Goal: Transaction & Acquisition: Register for event/course

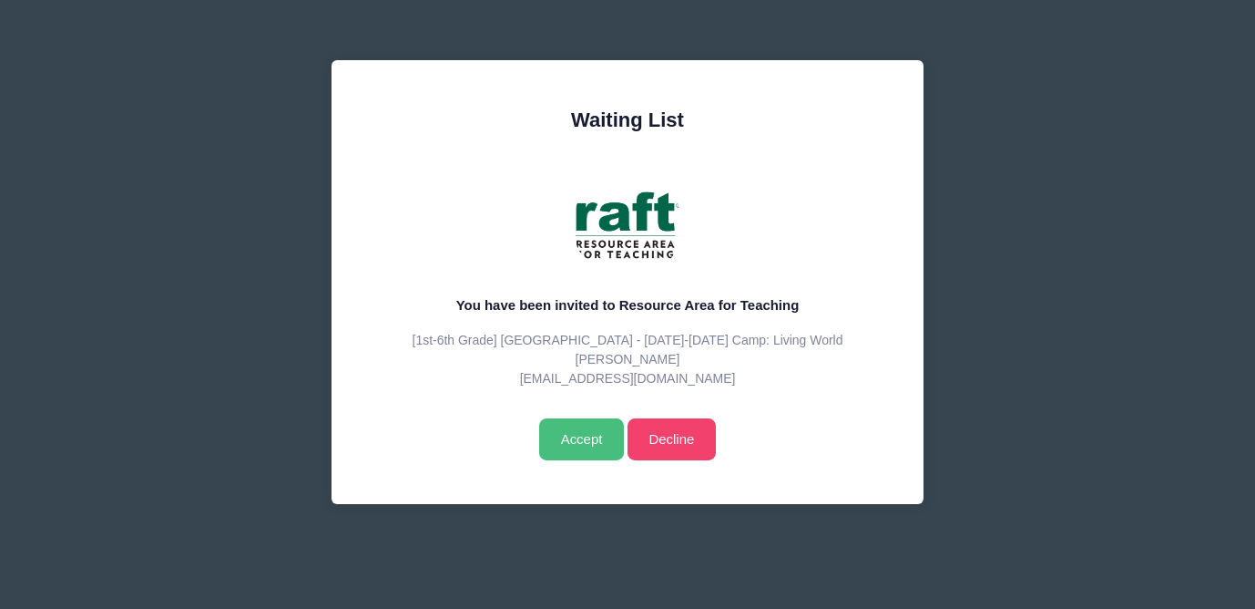
click at [581, 434] on input "Accept" at bounding box center [581, 439] width 85 height 42
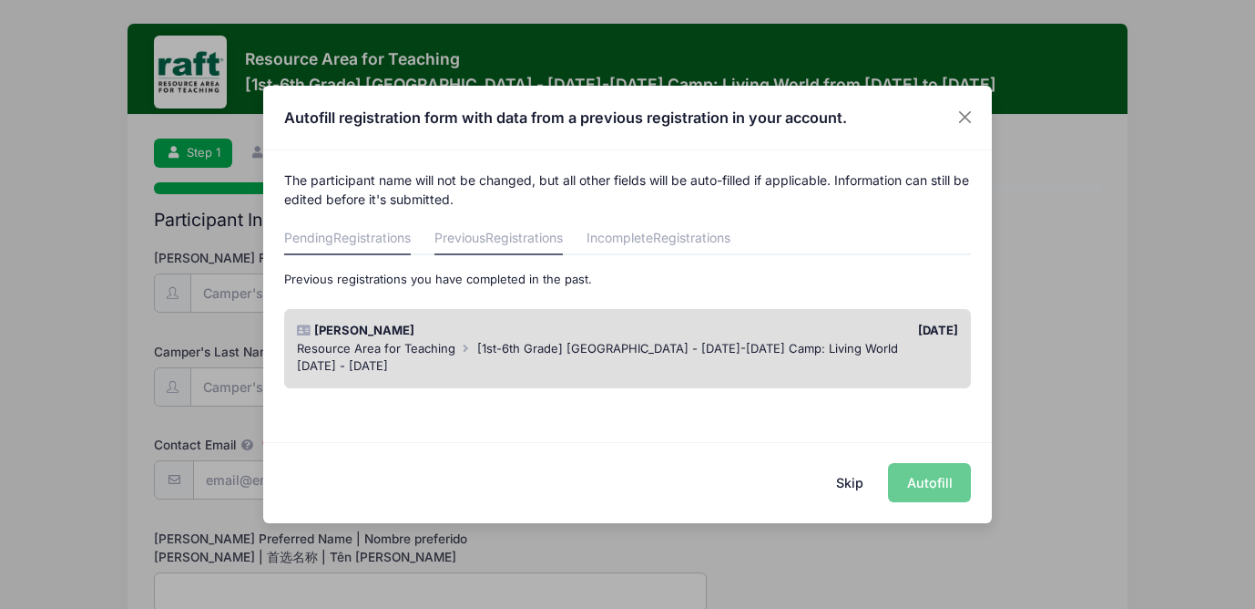
click at [376, 234] on span "Registrations" at bounding box center [371, 237] width 77 height 15
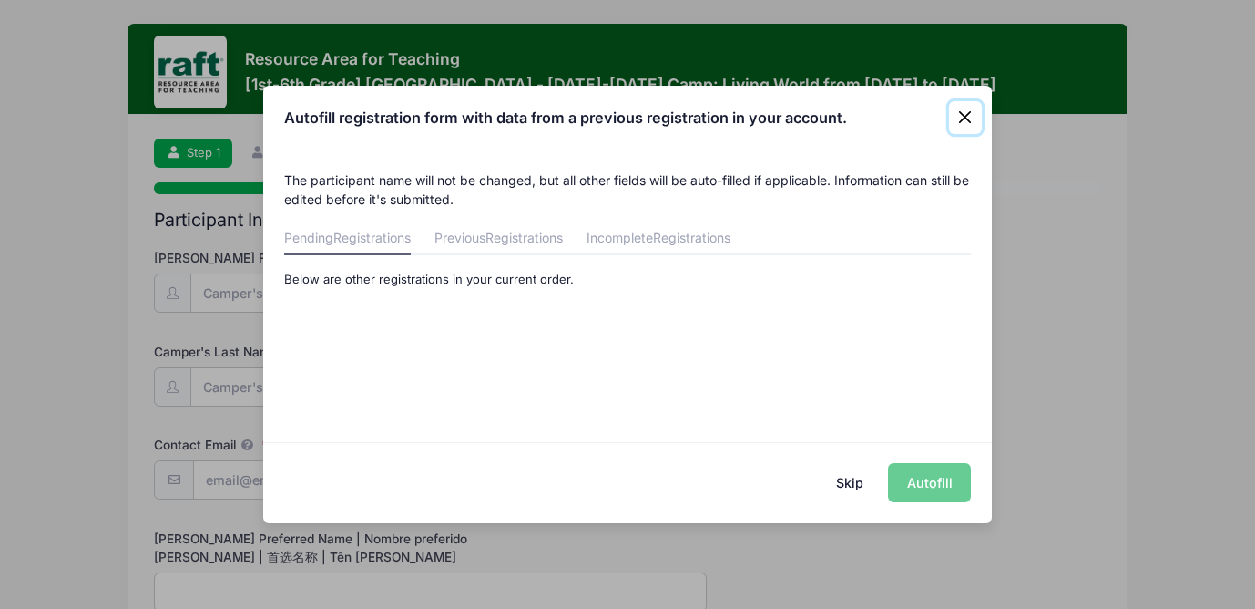
click at [964, 113] on button "Close" at bounding box center [965, 117] width 33 height 33
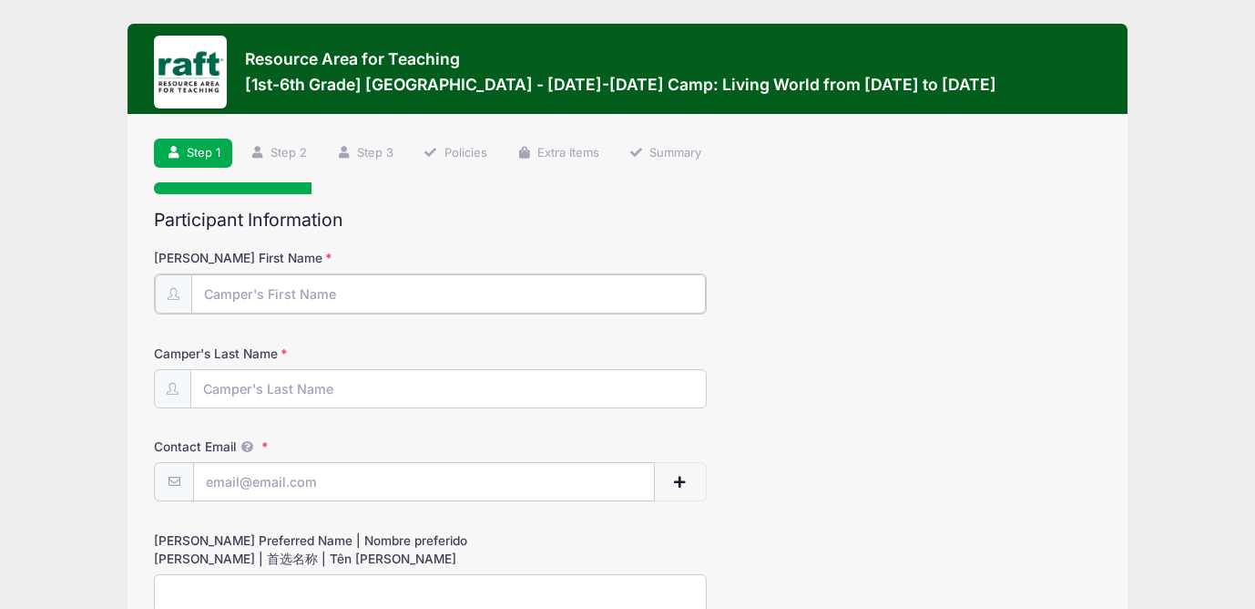
click at [351, 293] on input "Camper's First Name" at bounding box center [448, 293] width 515 height 39
type input "Yu Xuan"
click at [328, 392] on input "Camper's Last Name" at bounding box center [448, 387] width 515 height 39
click at [259, 398] on input "Camper's Last Name" at bounding box center [448, 387] width 515 height 39
type input "Fu"
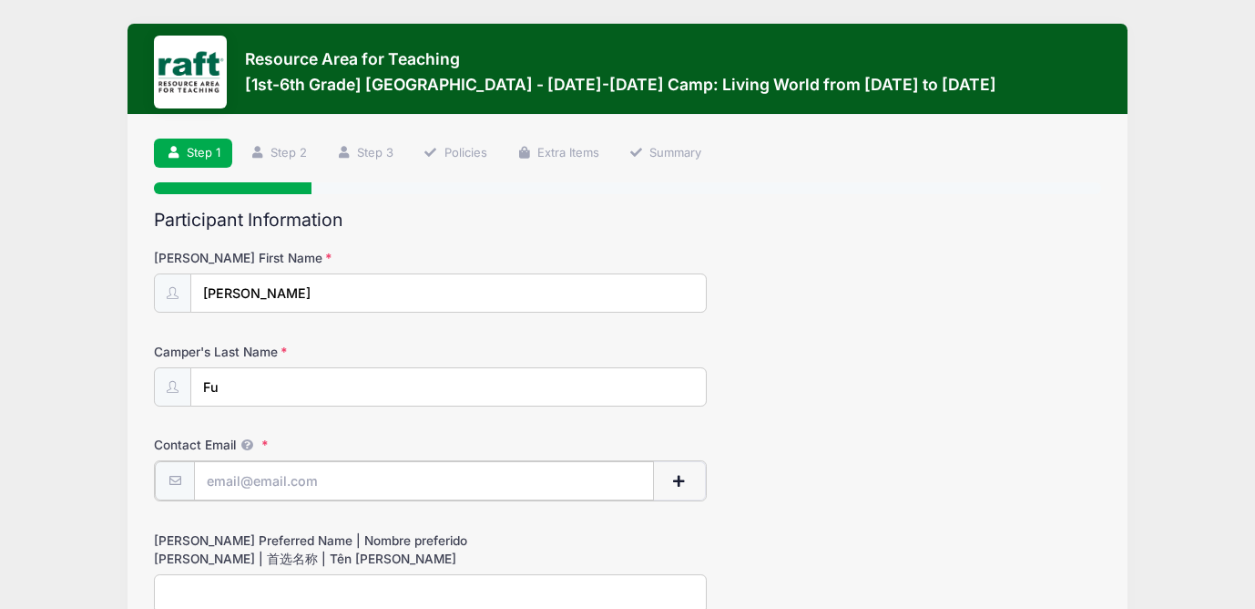
click at [255, 491] on input "Contact Email" at bounding box center [423, 480] width 459 height 39
type input "[EMAIL_ADDRESS][DOMAIN_NAME]"
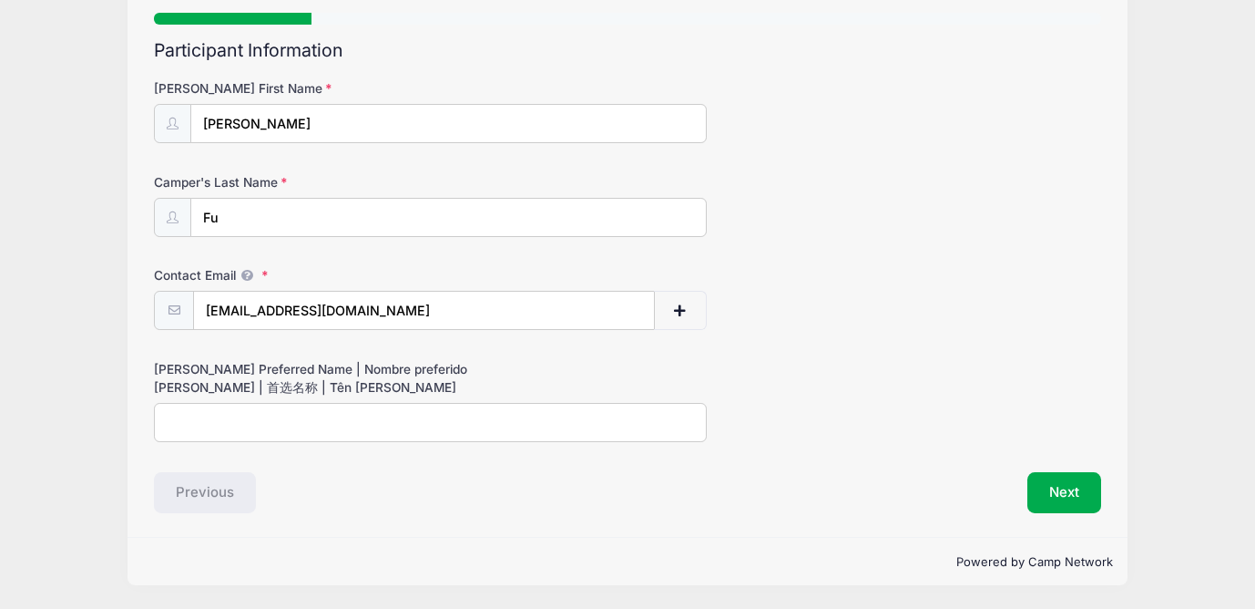
scroll to position [169, 0]
click at [237, 422] on input "Camper's Preferred Name | Nombre preferido del campista | 首选名称 | Tên ưa thích" at bounding box center [430, 422] width 553 height 39
type input "Alexa"
click at [1060, 483] on button "Next" at bounding box center [1065, 493] width 74 height 42
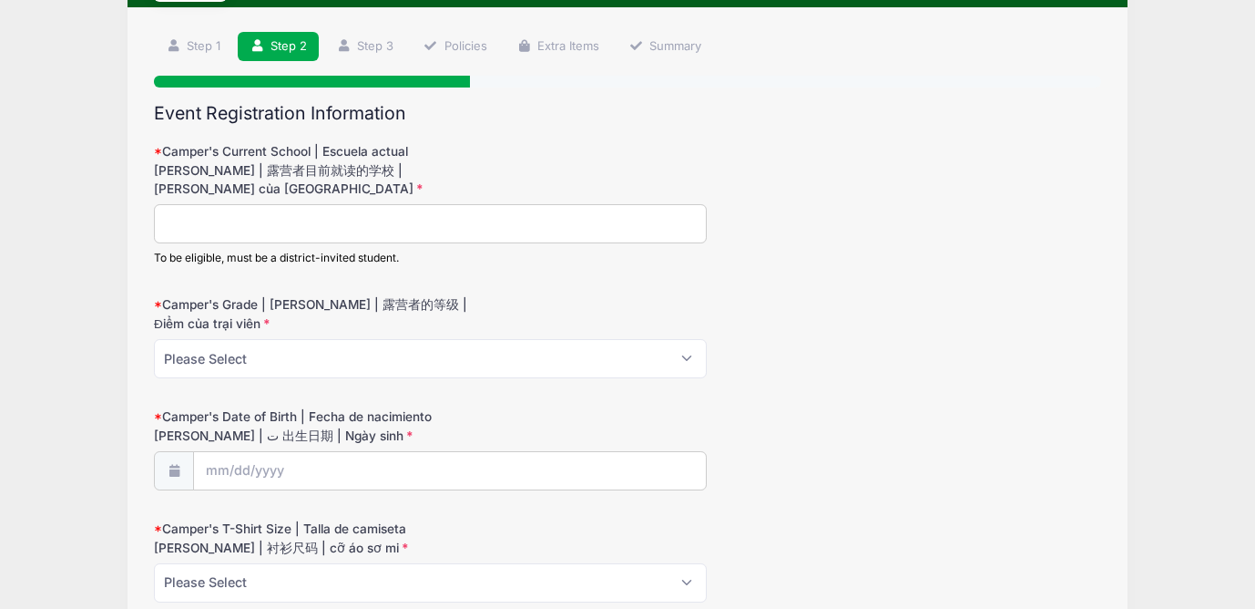
scroll to position [137, 0]
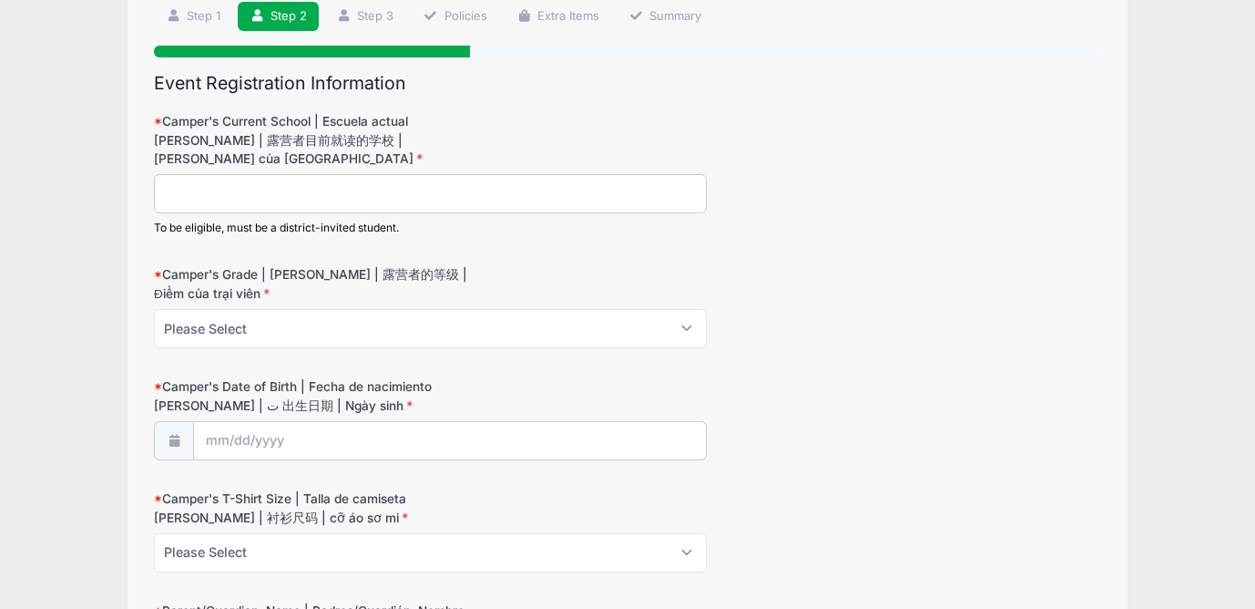
click at [382, 199] on input "Camper's Current School | Escuela actual del campista | 露营者目前就读的学校 | Trường hiệ…" at bounding box center [430, 193] width 553 height 39
type input "Brooktree"
click at [320, 325] on select "Please Select 1 2 3 4 5 6" at bounding box center [430, 328] width 553 height 39
select select "2"
click at [154, 309] on select "Please Select 1 2 3 4 5 6" at bounding box center [430, 328] width 553 height 39
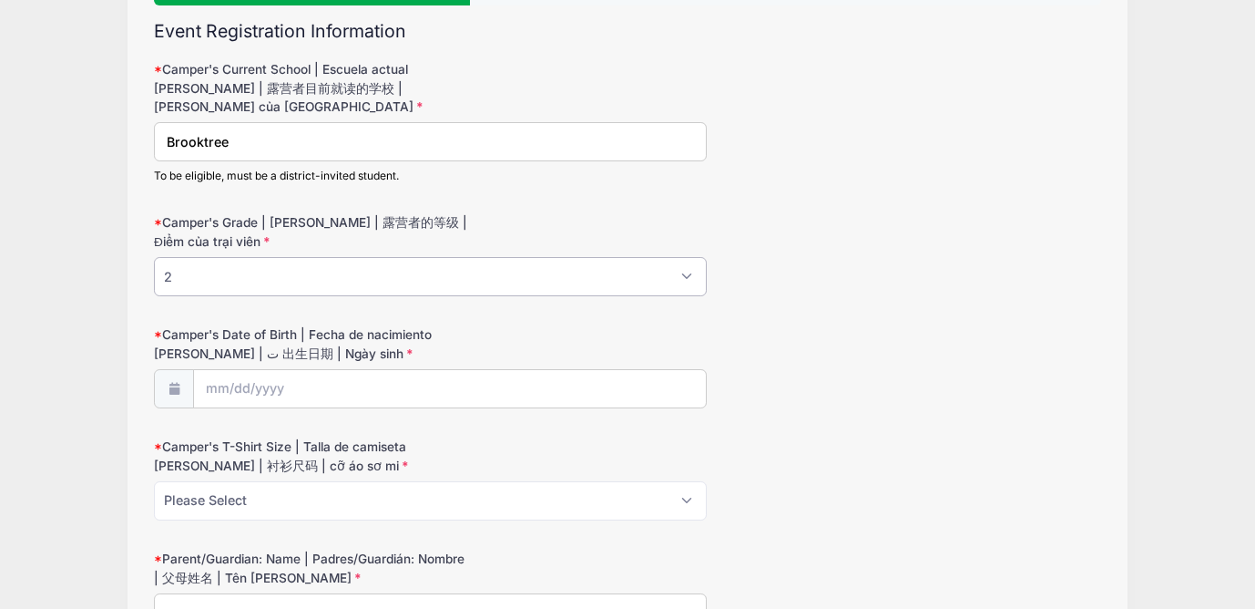
scroll to position [262, 0]
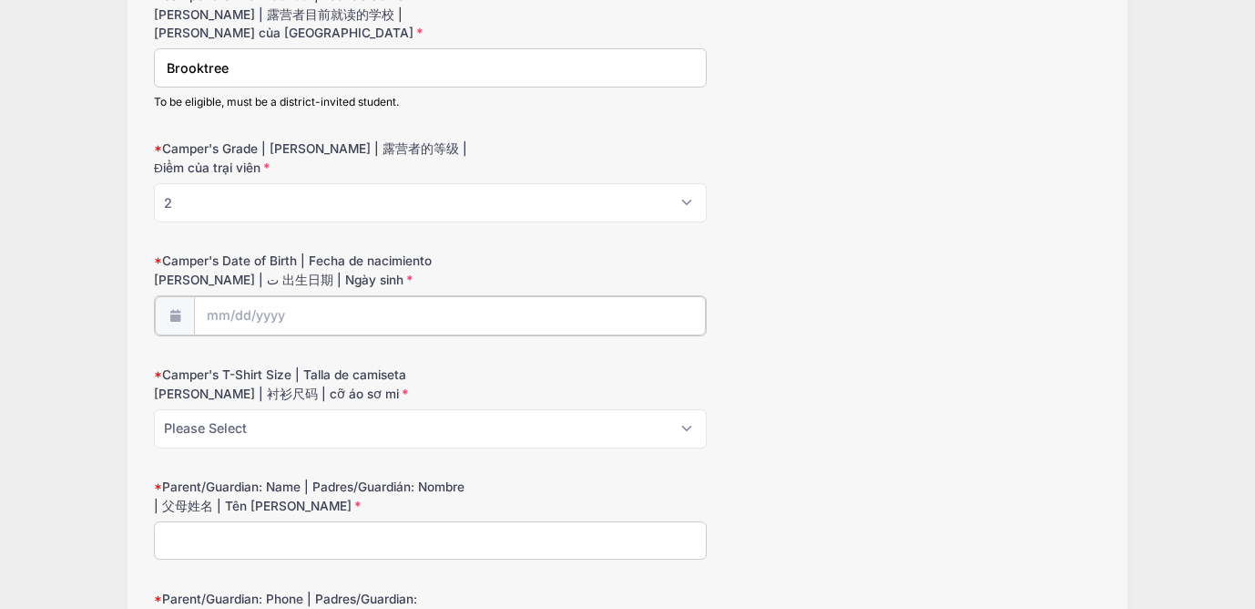
click at [296, 329] on body "Processing Request Please wait... Processing Request Please wait... Processing …" at bounding box center [627, 42] width 1255 height 609
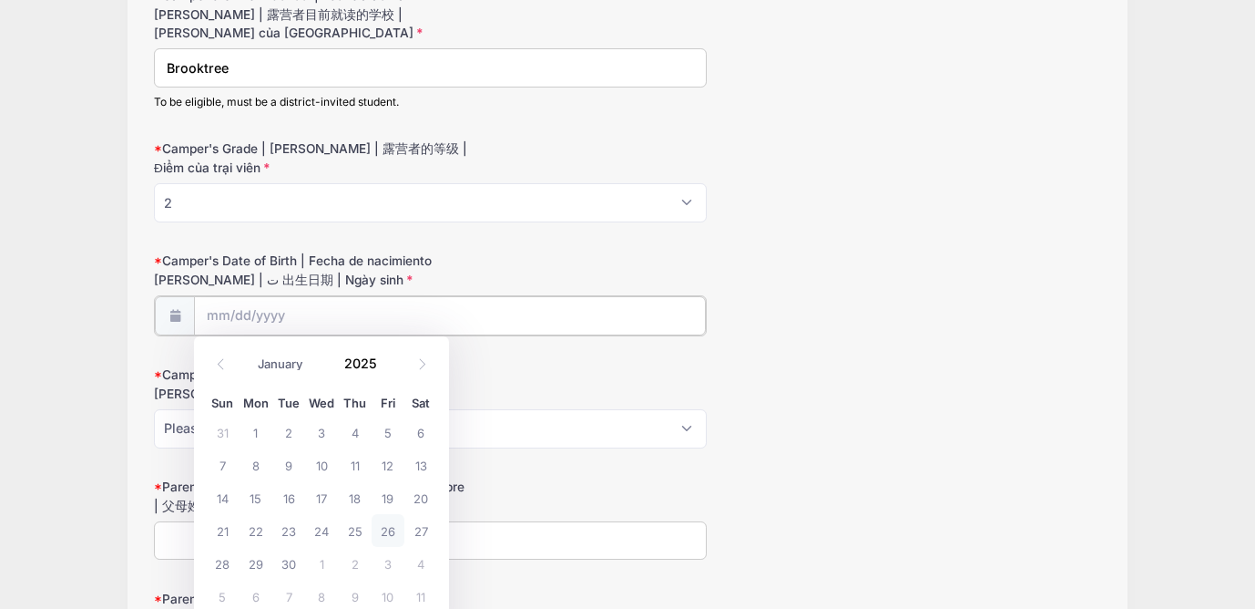
click at [222, 313] on input "Camper's Date of Birth | Fecha de nacimiento del campista | ت 出生日期 | Ngày sinh" at bounding box center [449, 315] width 511 height 39
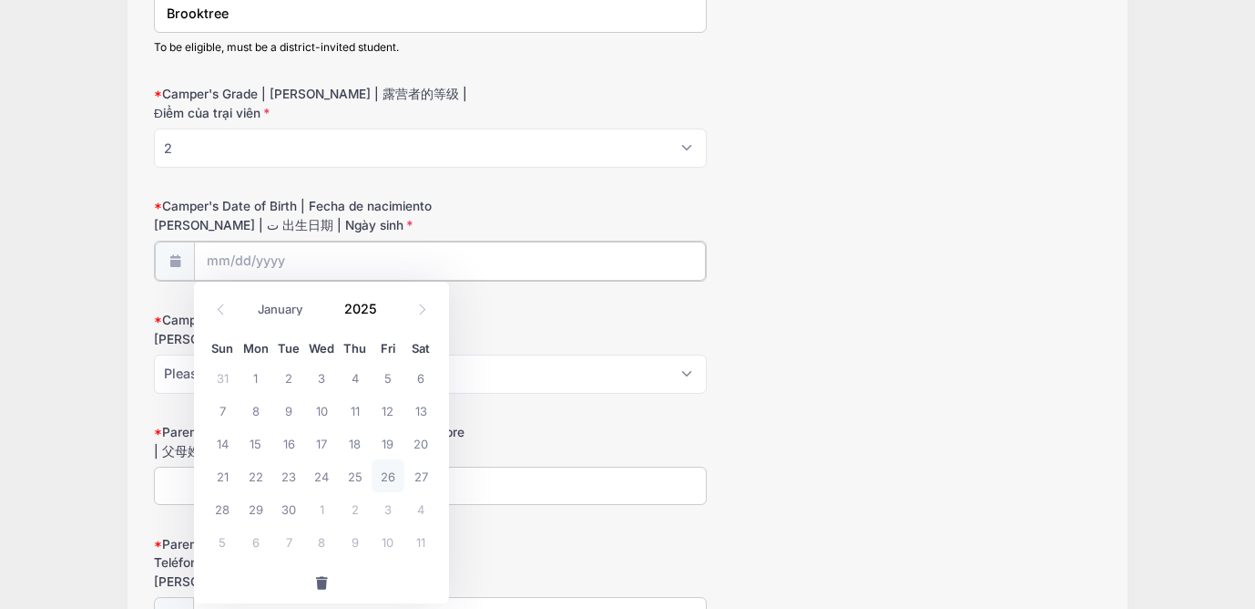
scroll to position [328, 0]
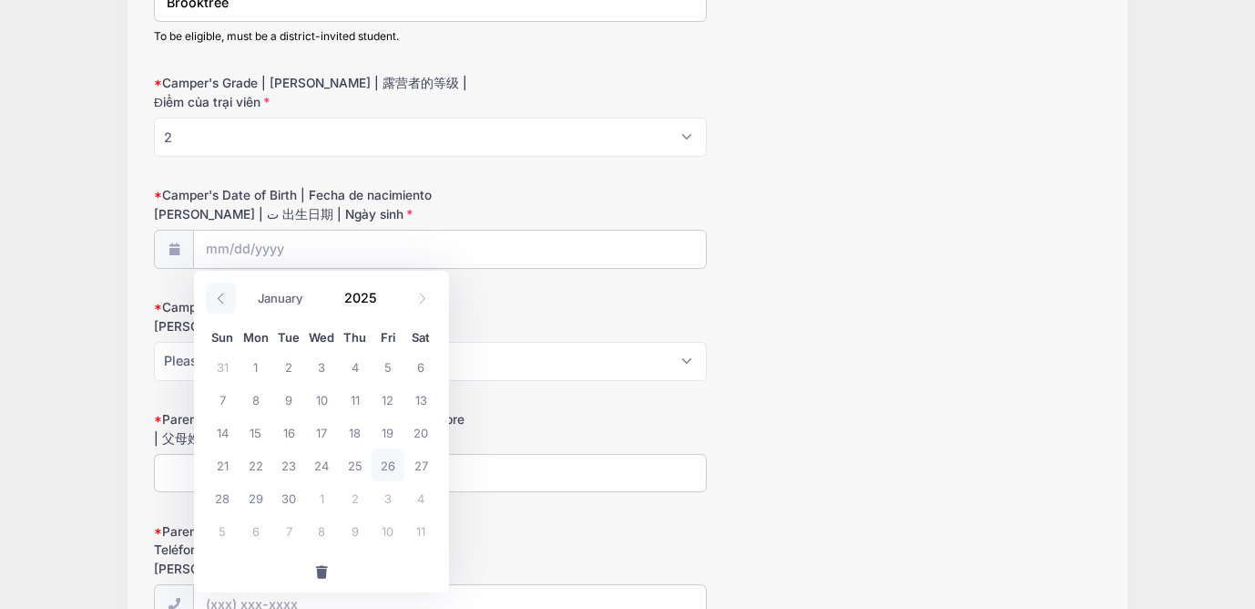
click at [216, 292] on icon at bounding box center [221, 298] width 12 height 12
select select "5"
click at [390, 432] on span "20" at bounding box center [388, 431] width 33 height 33
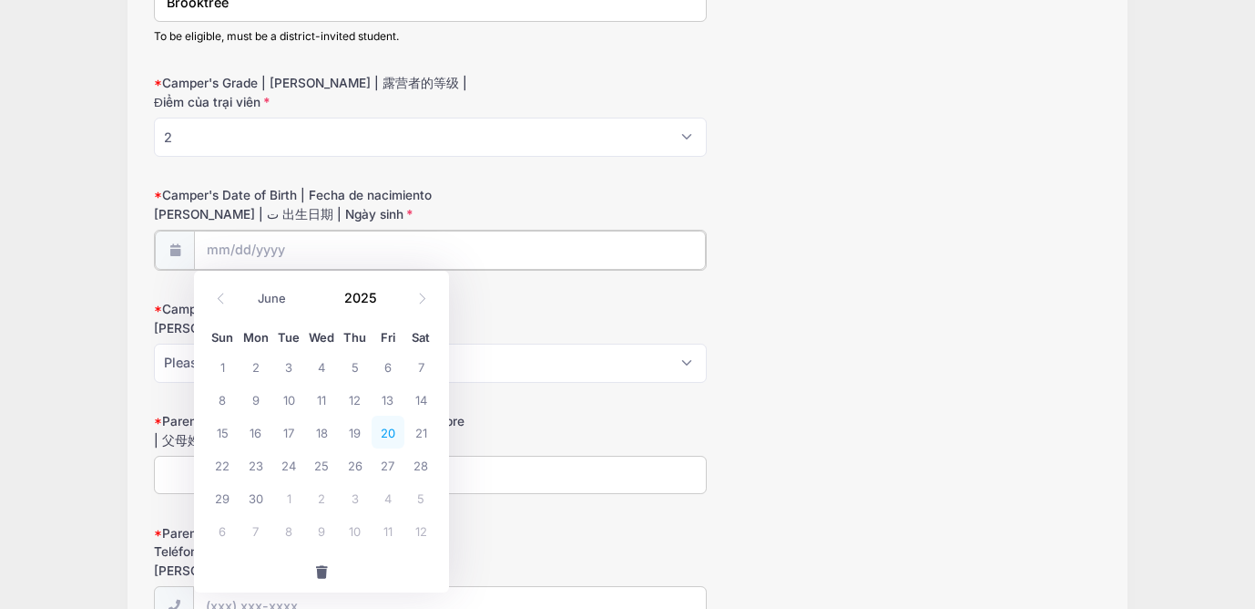
type input "06/20/2025"
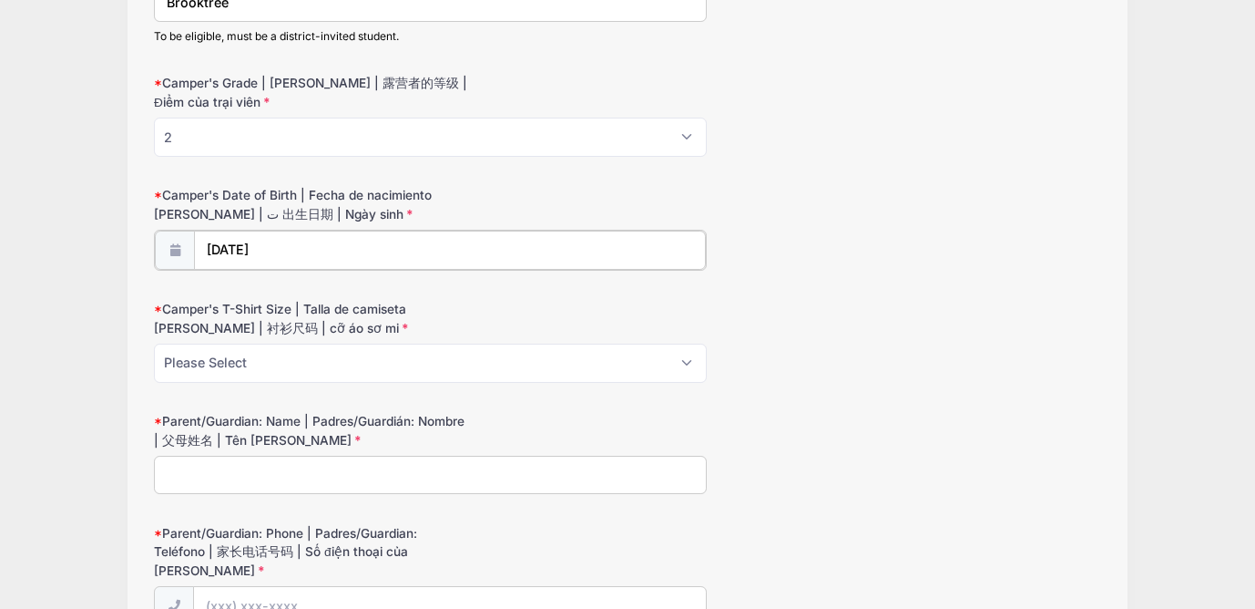
click at [325, 246] on input "06/20/2025" at bounding box center [449, 249] width 511 height 39
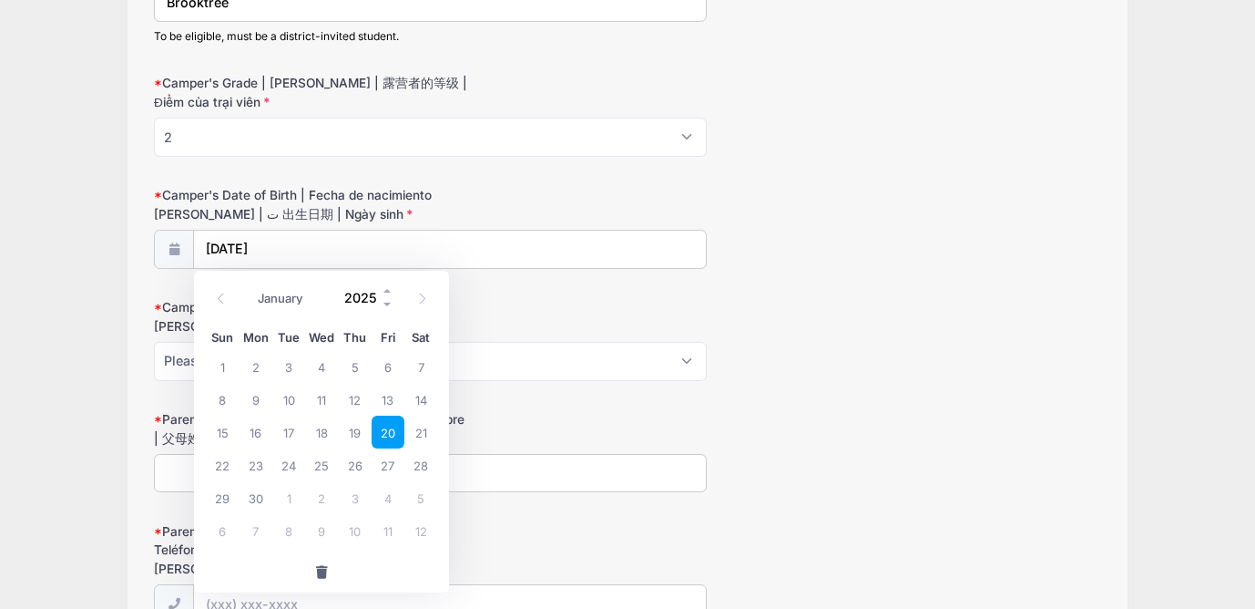
click at [370, 296] on input "2025" at bounding box center [364, 296] width 59 height 27
click at [390, 301] on span at bounding box center [388, 304] width 13 height 14
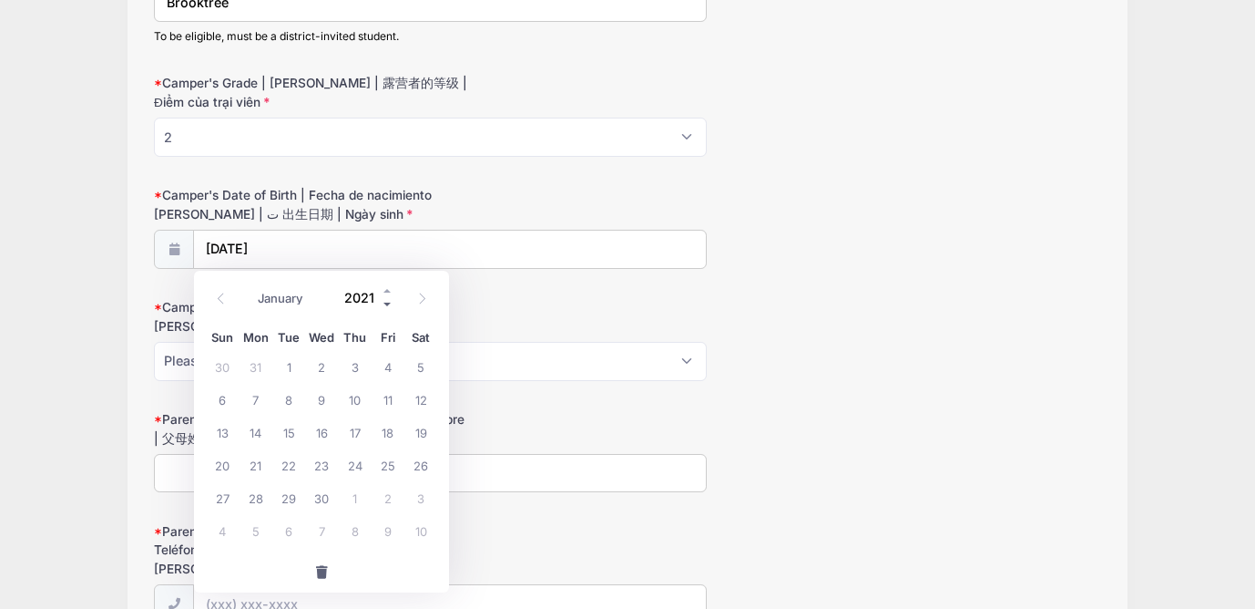
click at [390, 301] on span at bounding box center [388, 304] width 13 height 14
type input "2018"
click at [583, 308] on div "Camper's T-Shirt Size | Talla de camiseta de campista | 衬衫尺码 | cỡ áo sơ mi Plea…" at bounding box center [627, 339] width 947 height 82
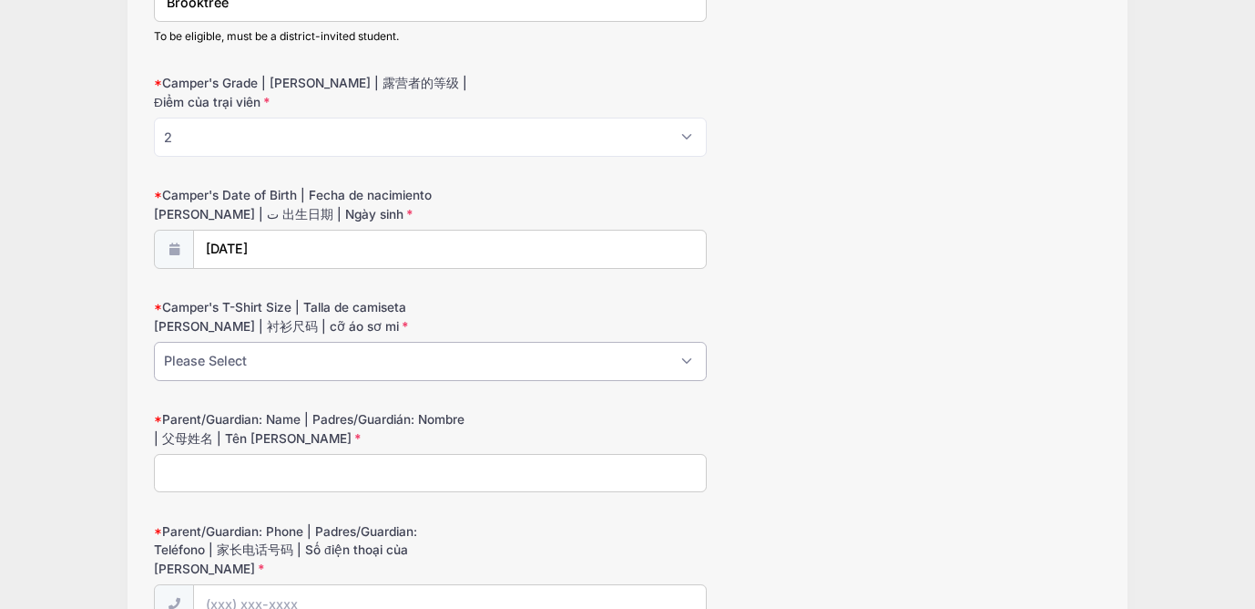
click at [386, 361] on select "Please Select Youth XS Youth S Youth M Youth L Youth XL Adult XS Adult S Adult …" at bounding box center [430, 361] width 553 height 39
select select "Youth XS"
click at [154, 342] on select "Please Select Youth XS Youth S Youth M Youth L Youth XL Adult XS Adult S Adult …" at bounding box center [430, 361] width 553 height 39
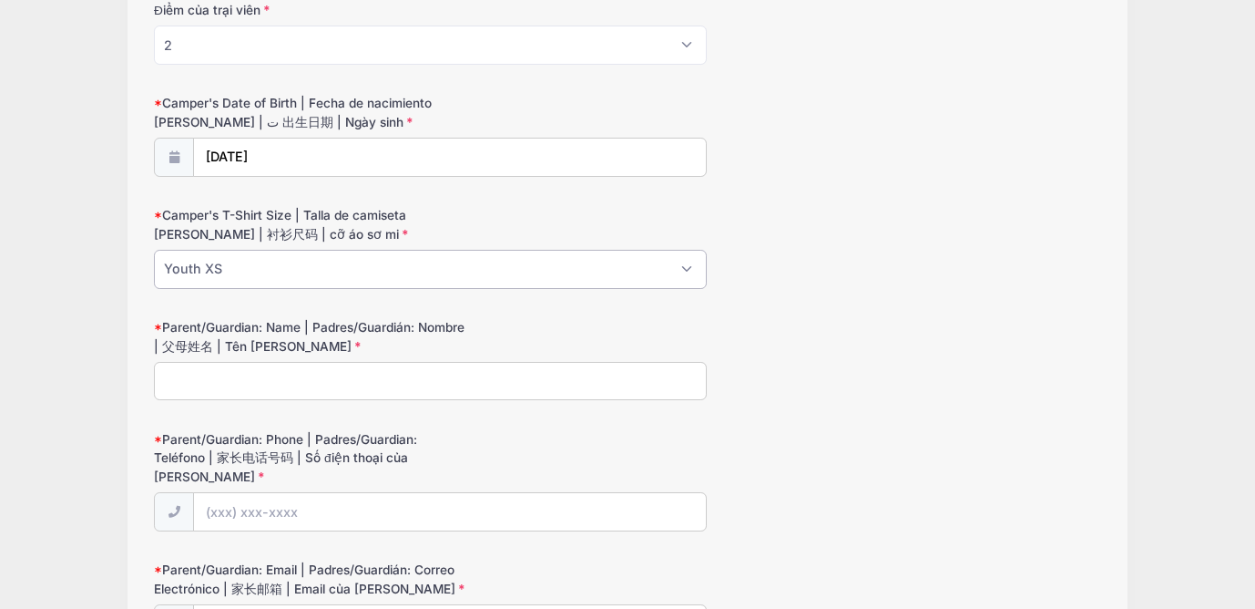
scroll to position [447, 0]
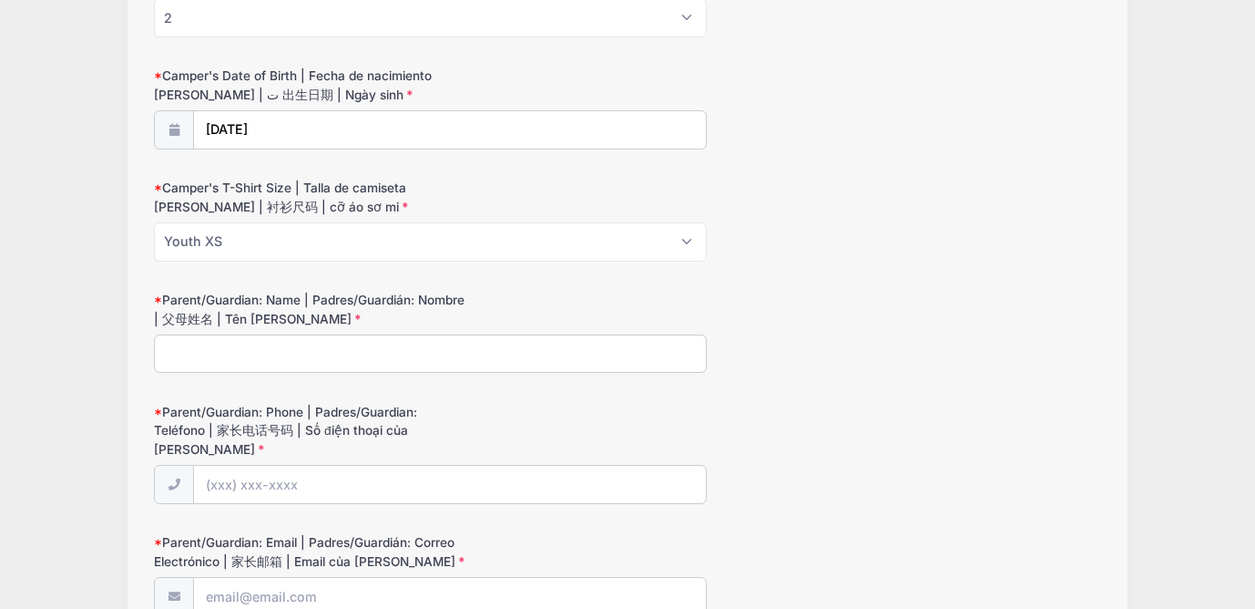
click at [344, 360] on input "Parent/Guardian: Name | Padres/Guardián: Nombre | 父母姓名 | Tên phụ huynh" at bounding box center [430, 353] width 553 height 39
type input "Szu-Lun Huang"
type input "(408) 802-4397"
type input "[EMAIL_ADDRESS][DOMAIN_NAME]"
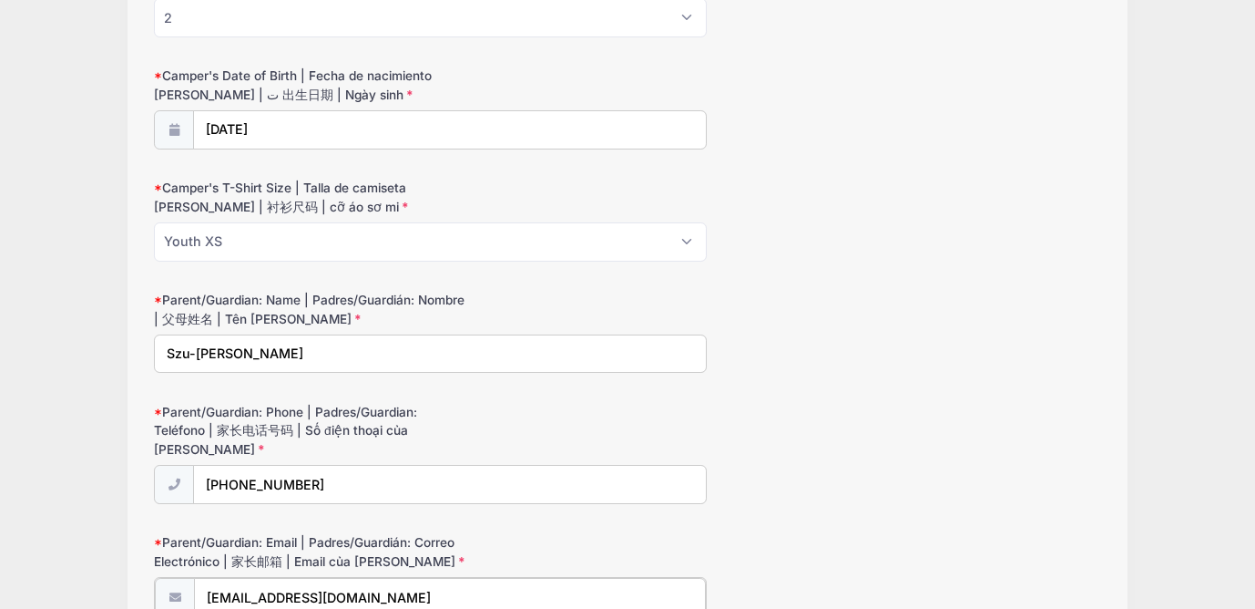
type input "1451 Nightshade Rd #31,"
type input "MILPITAS"
select select "CA"
type input "95035"
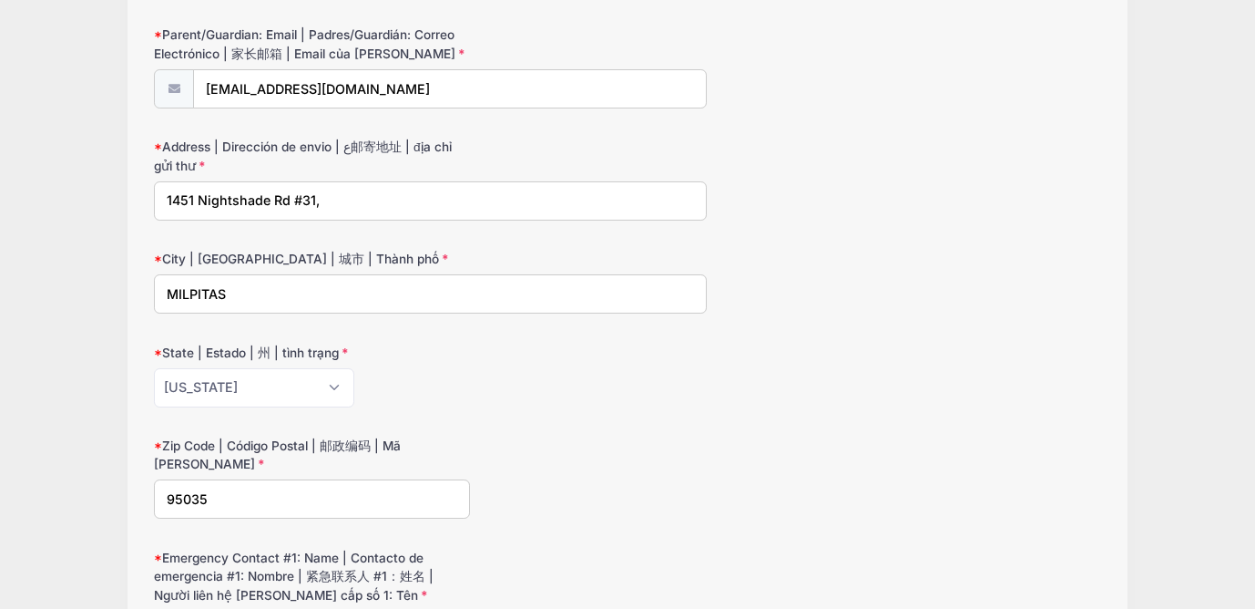
scroll to position [952, 0]
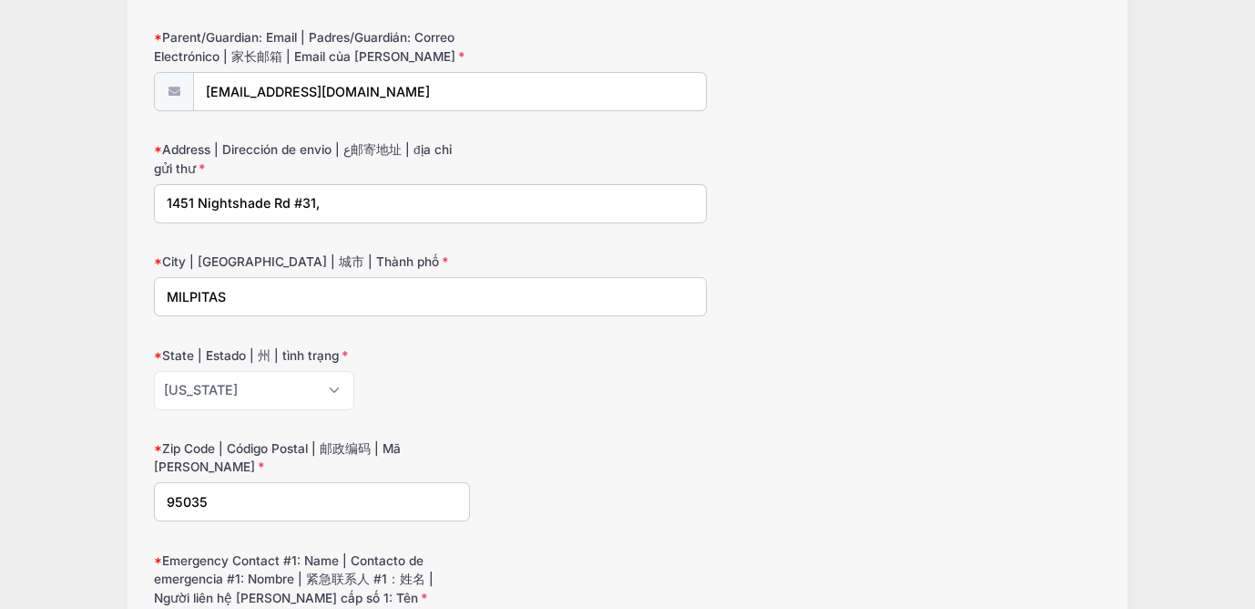
click at [387, 217] on input "1451 Nightshade Rd #31," at bounding box center [430, 203] width 553 height 39
type input "2462 Lagoon Way"
click at [299, 293] on input "MILPITAS" at bounding box center [430, 296] width 553 height 39
type input "San Jose"
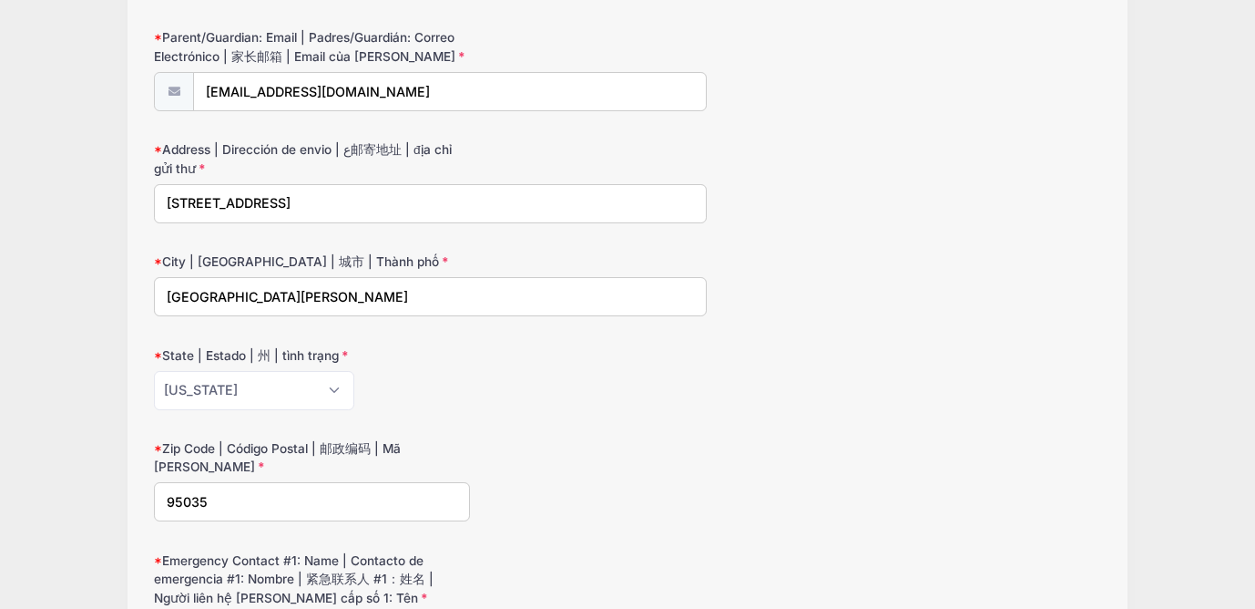
click at [235, 500] on input "95035" at bounding box center [312, 501] width 316 height 39
type input "95132"
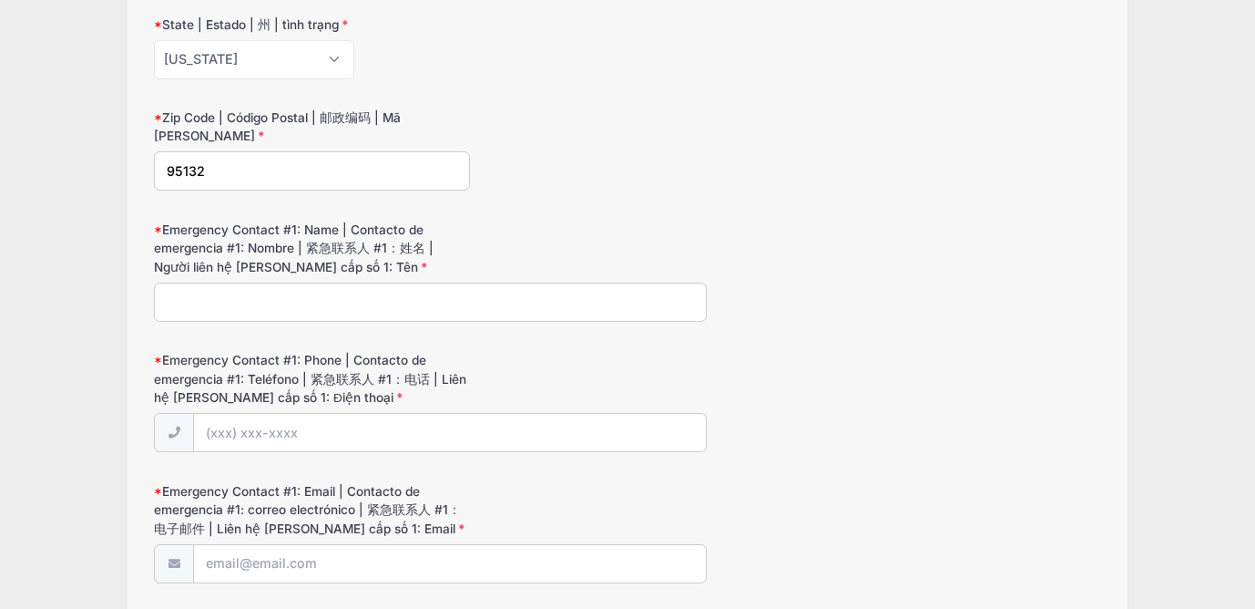
scroll to position [1295, 0]
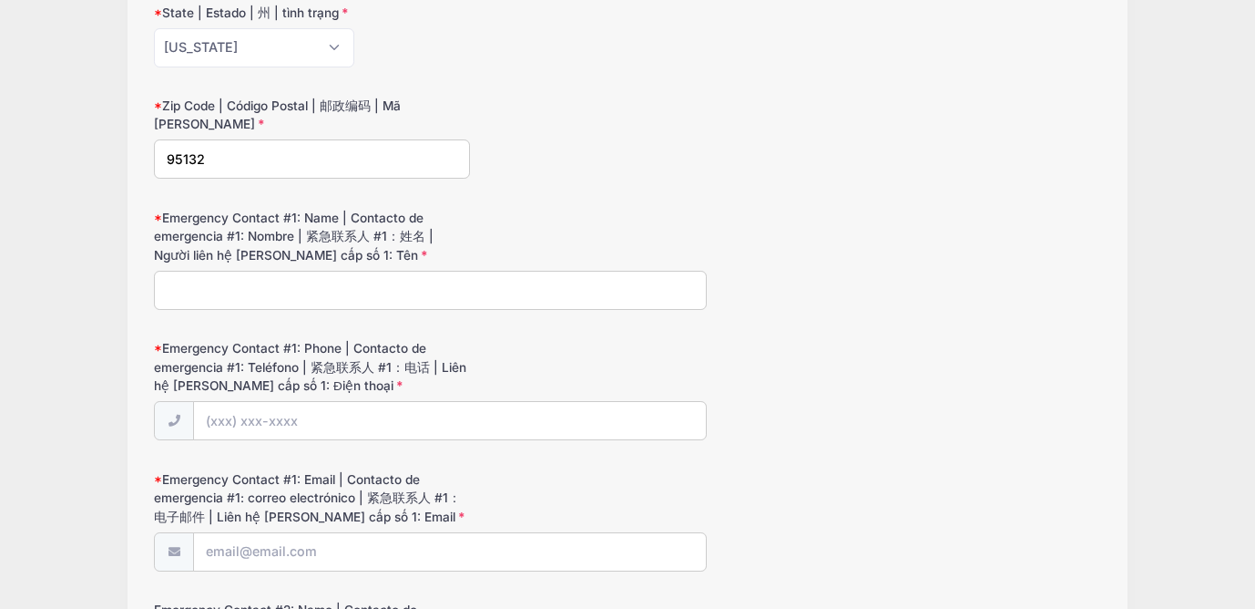
click at [301, 296] on input "Emergency Contact #1: Name | Contacto de emergencia #1: Nombre | 紧急联系人 #1：姓名 | …" at bounding box center [430, 290] width 553 height 39
type input "Szu-Lun Huang"
type input "(408) 802-4397"
type input "[EMAIL_ADDRESS][DOMAIN_NAME]"
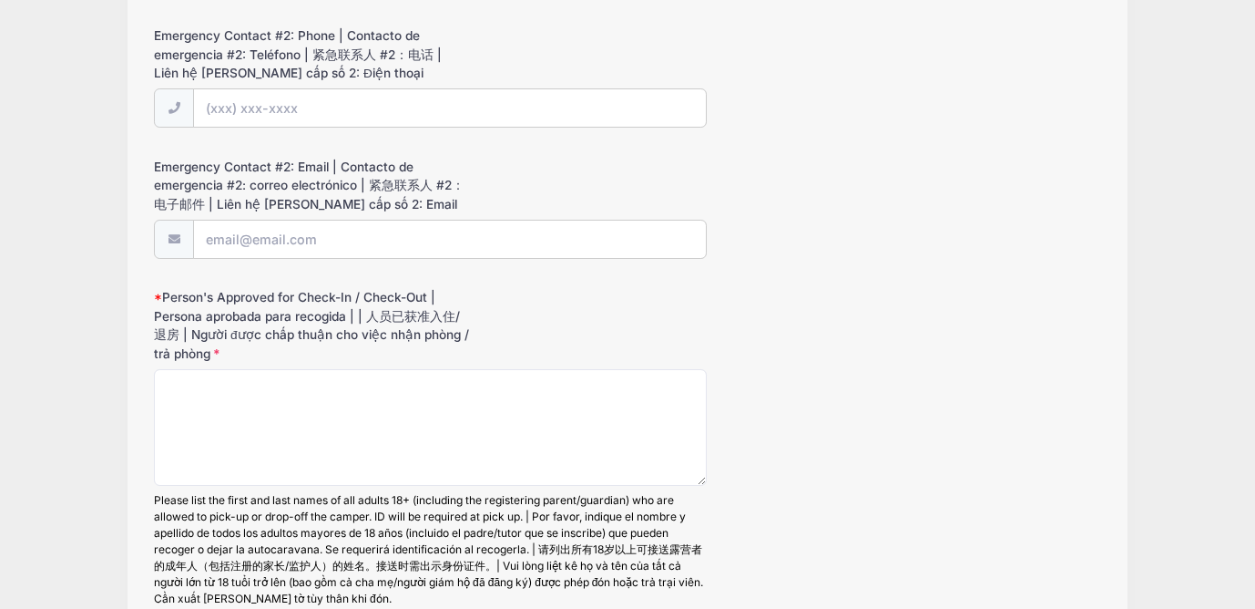
scroll to position [2068, 0]
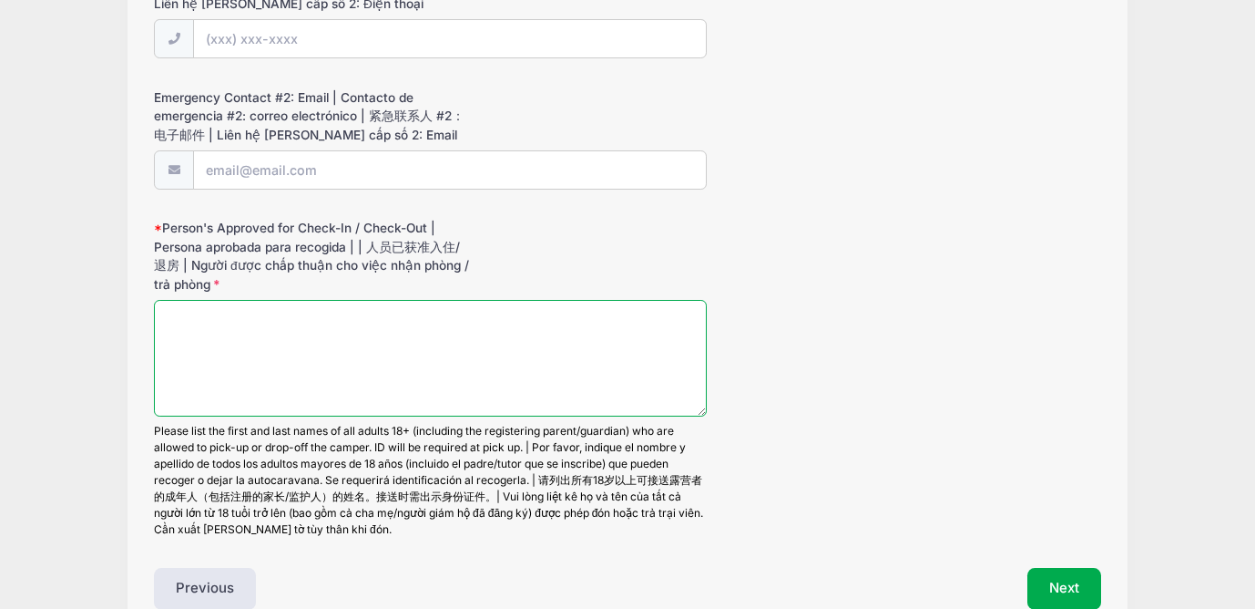
click at [311, 359] on textarea "Person's Approved for Check-In / Check-Out | Persona aprobada para recogida | |…" at bounding box center [430, 359] width 553 height 118
type textarea "SzuLun Huan Tien Lung Fu"
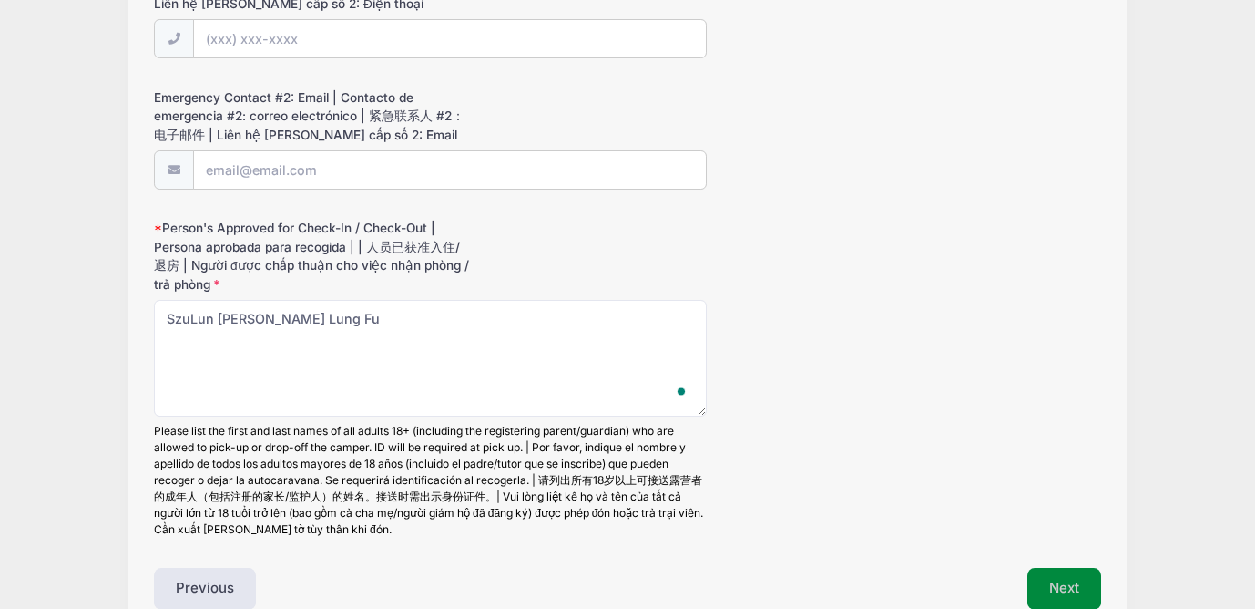
click at [1059, 580] on button "Next" at bounding box center [1065, 589] width 74 height 42
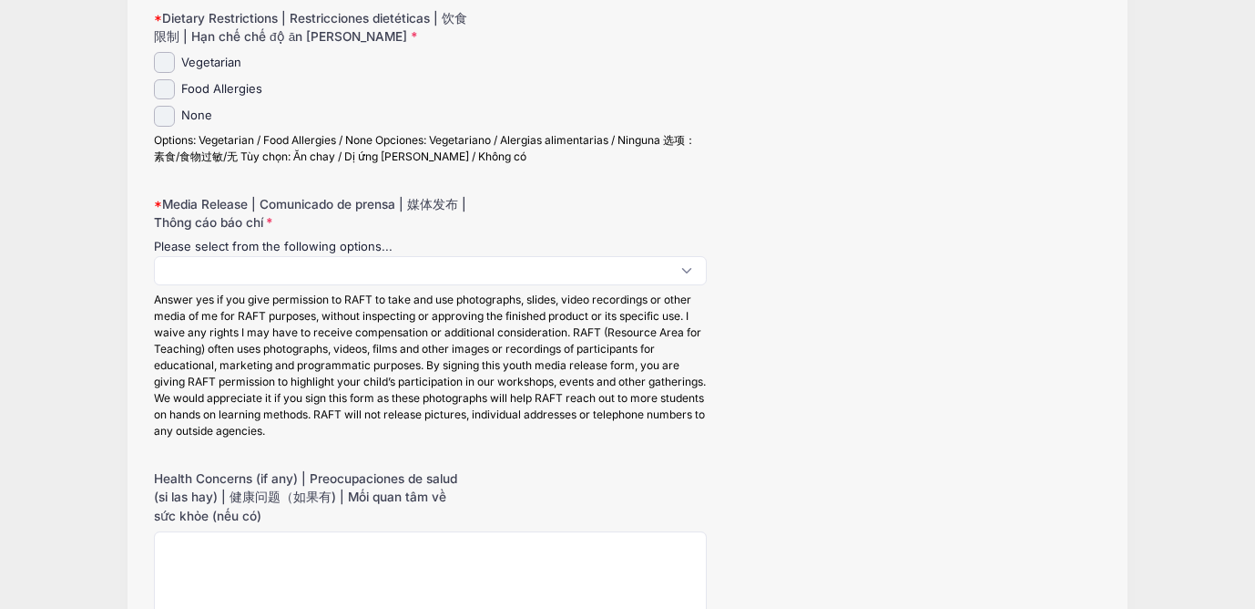
scroll to position [670, 0]
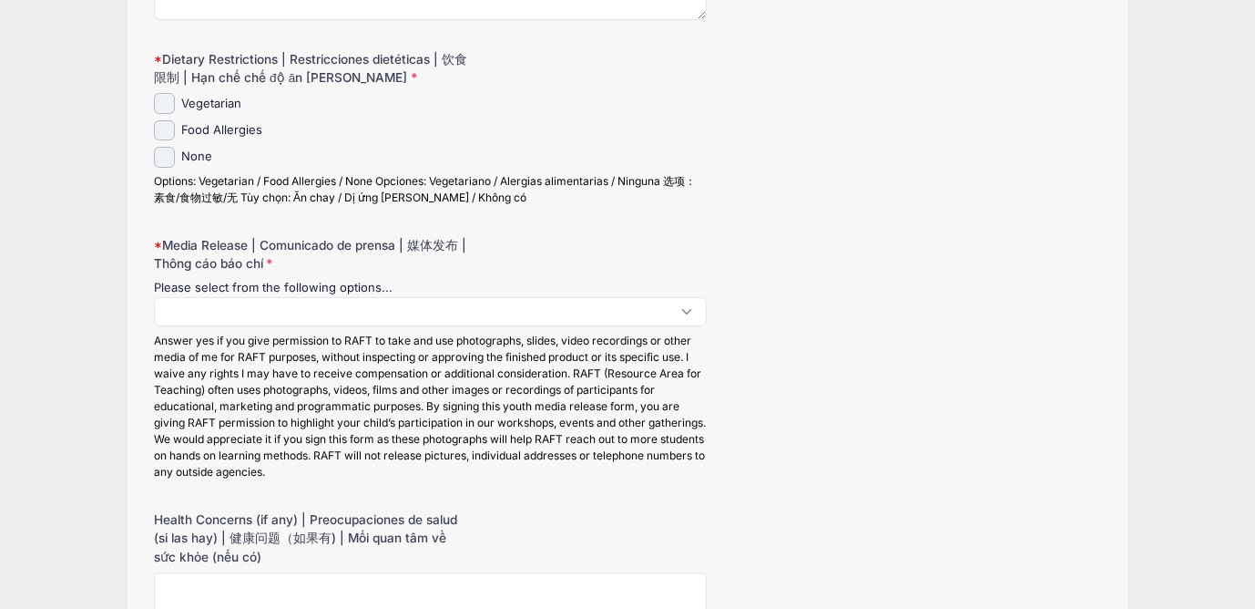
click at [174, 164] on div "None" at bounding box center [430, 157] width 553 height 21
click at [157, 158] on input "None" at bounding box center [164, 157] width 21 height 21
checkbox input "true"
click at [222, 297] on span at bounding box center [430, 311] width 553 height 29
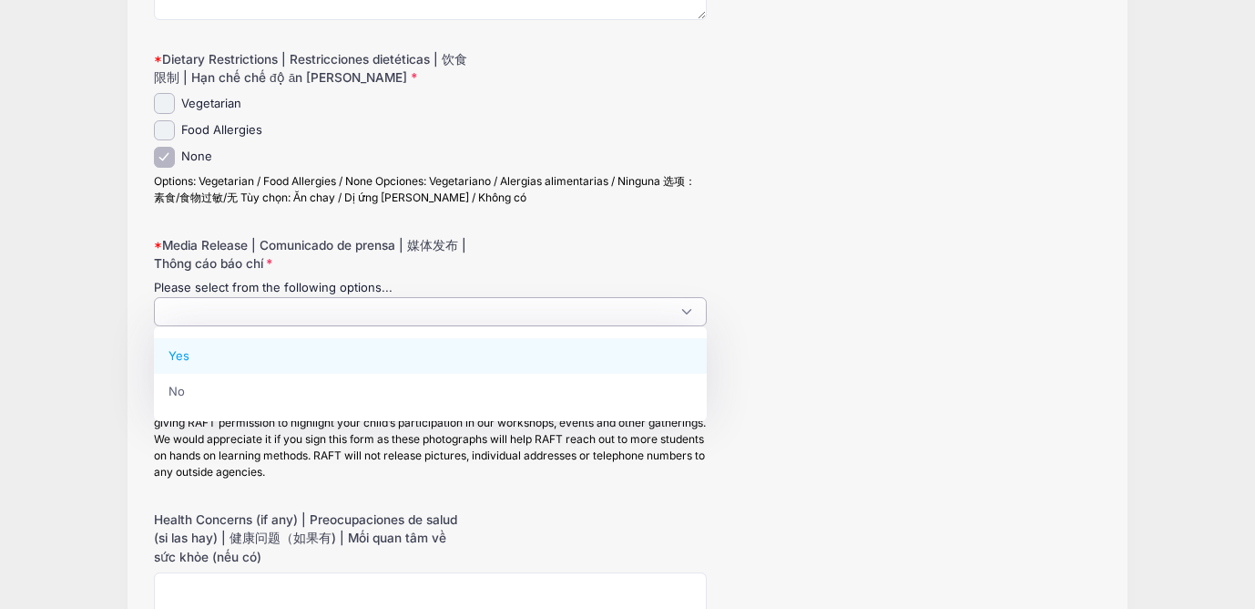
select select "Yes"
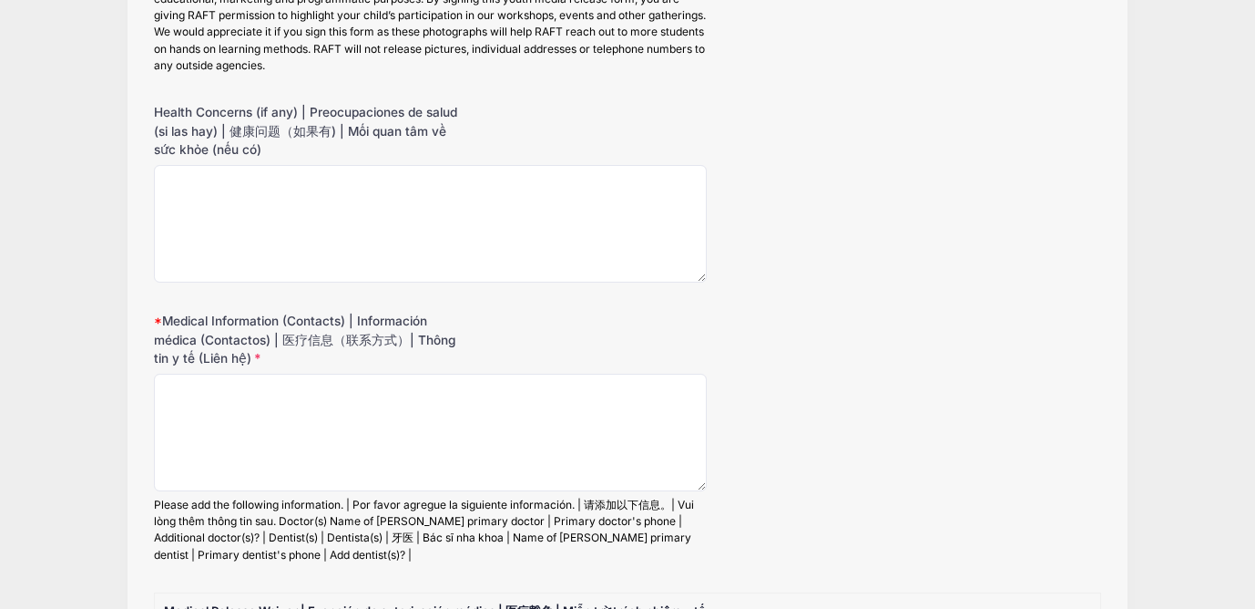
scroll to position [1188, 0]
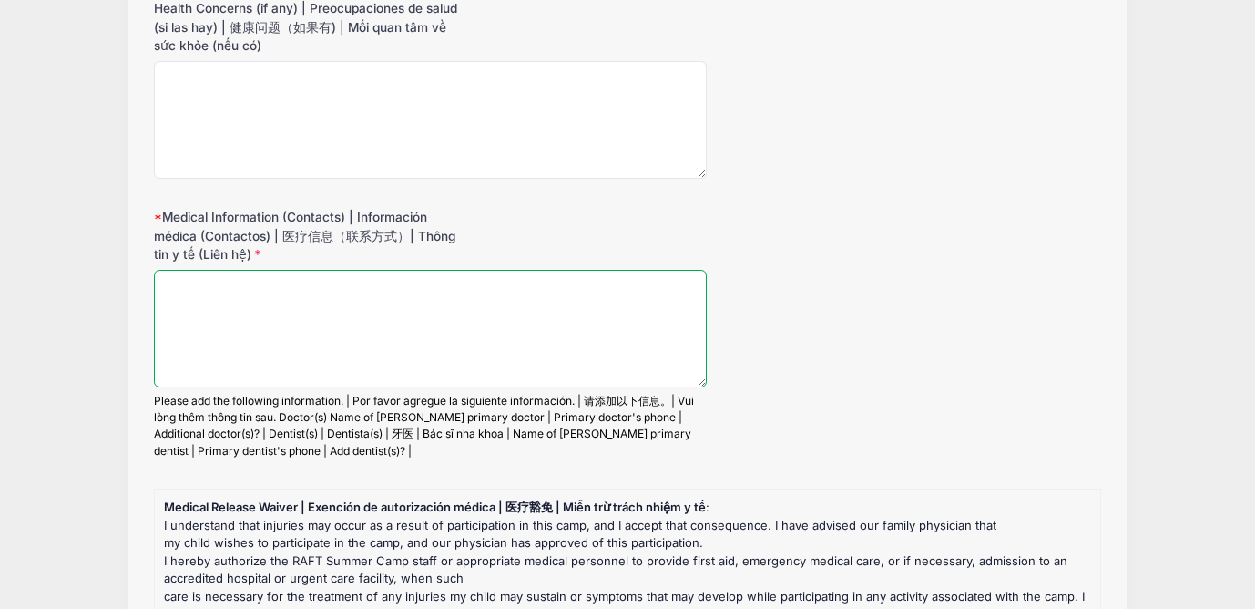
click at [229, 321] on textarea "Medical Information (Contacts) | Información médica (Contactos) | 医疗信息（联系方式）| T…" at bounding box center [430, 329] width 553 height 118
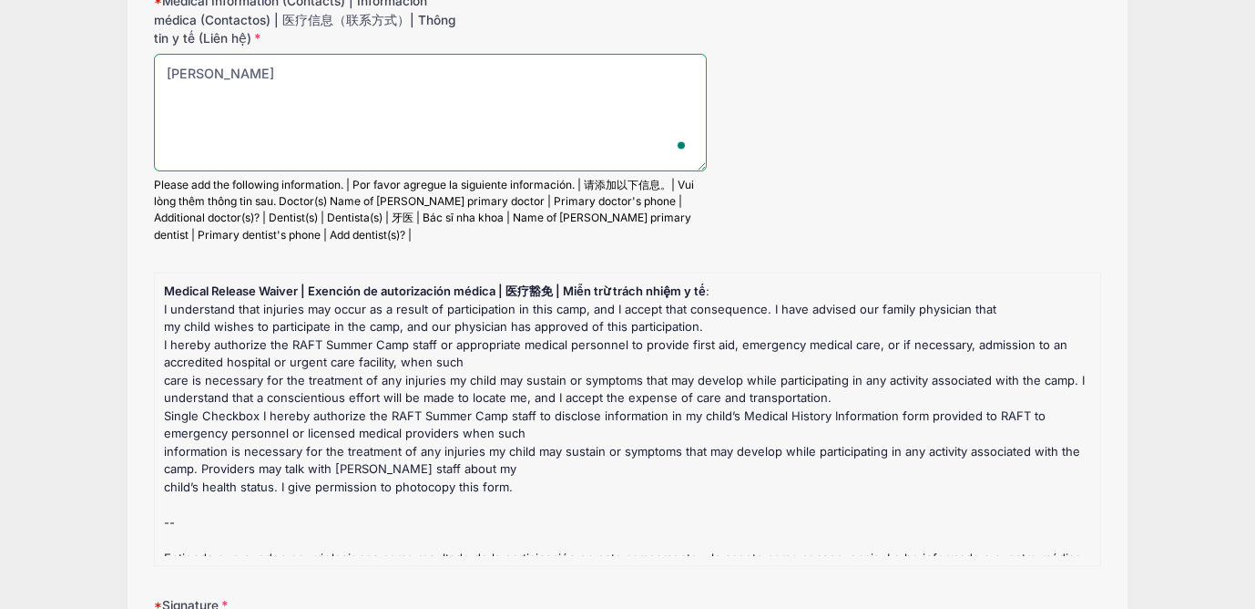
scroll to position [1403, 0]
drag, startPoint x: 290, startPoint y: 78, endPoint x: 97, endPoint y: 77, distance: 192.2
click at [97, 77] on div "Resource Area for Teaching [1st-6th Grade] Berryessa - Oct 6-10 Camp: Living Wo…" at bounding box center [627, 495] width 1201 height 3797
click at [431, 111] on textarea "Jenny Saw" at bounding box center [430, 114] width 553 height 118
paste textarea "(408) 923-8522"
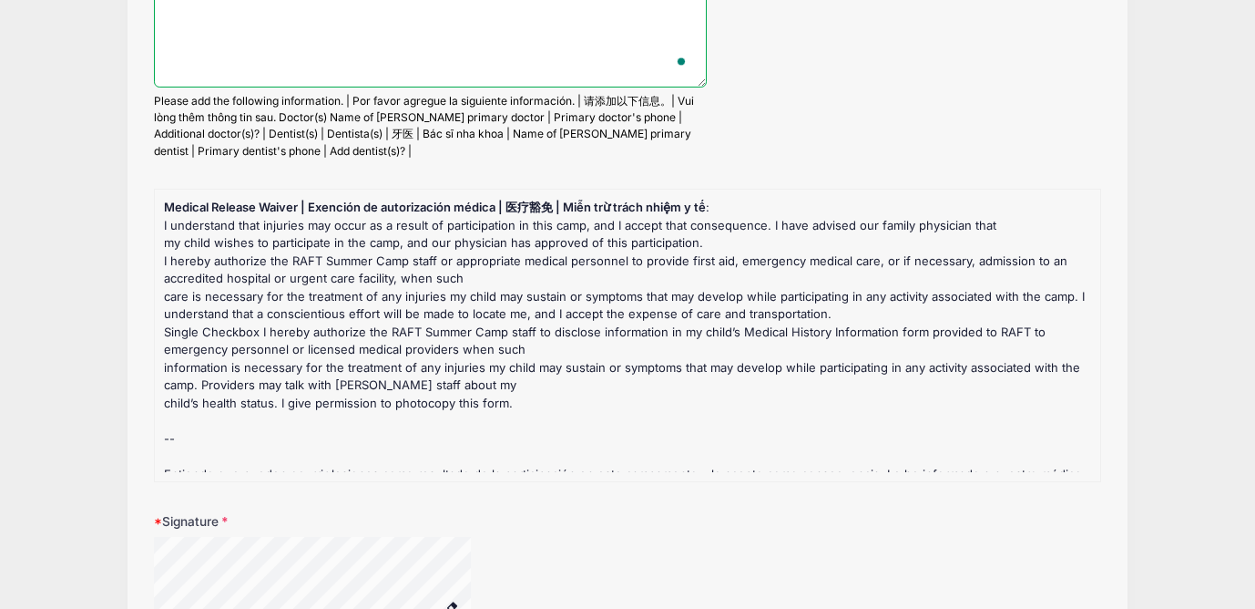
scroll to position [1675, 0]
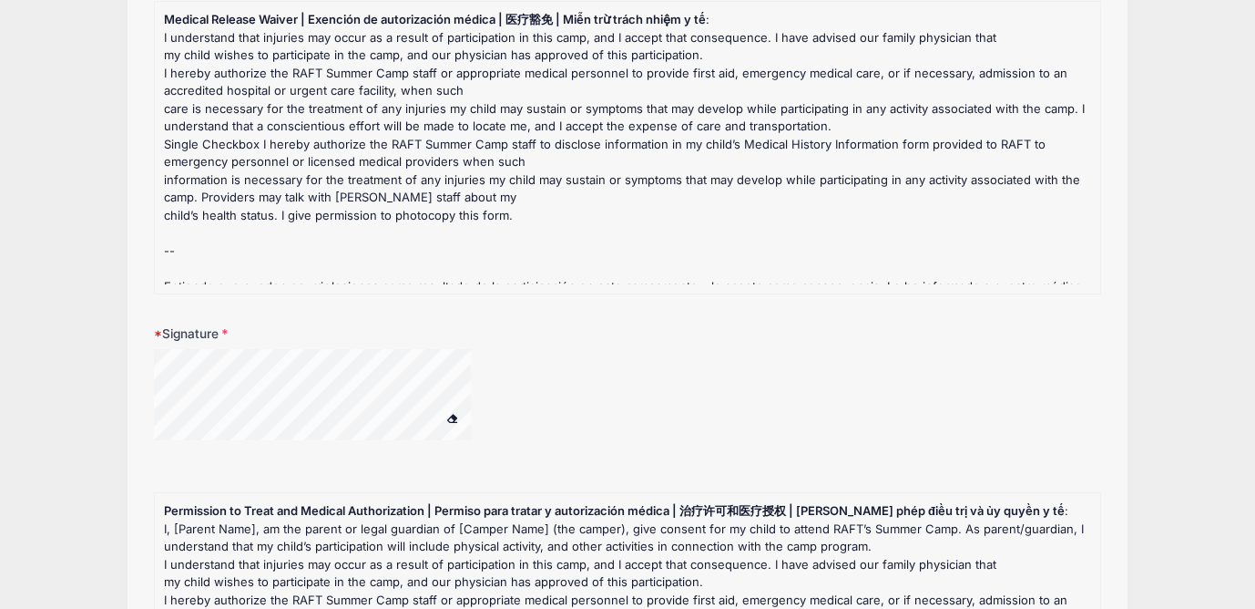
click at [437, 291] on form "Support Services (Optional) | Servicios de soporte (opcional) | 服务（可选） 支持服务（可选 …" at bounding box center [627, 264] width 947 height 3382
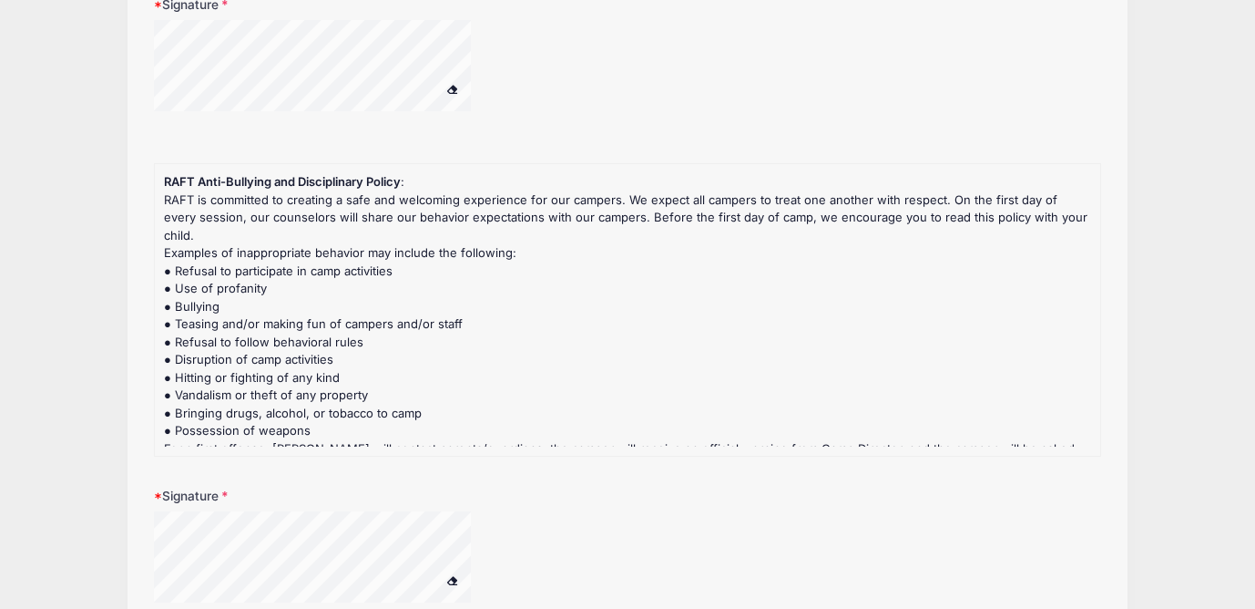
scroll to position [2386, 0]
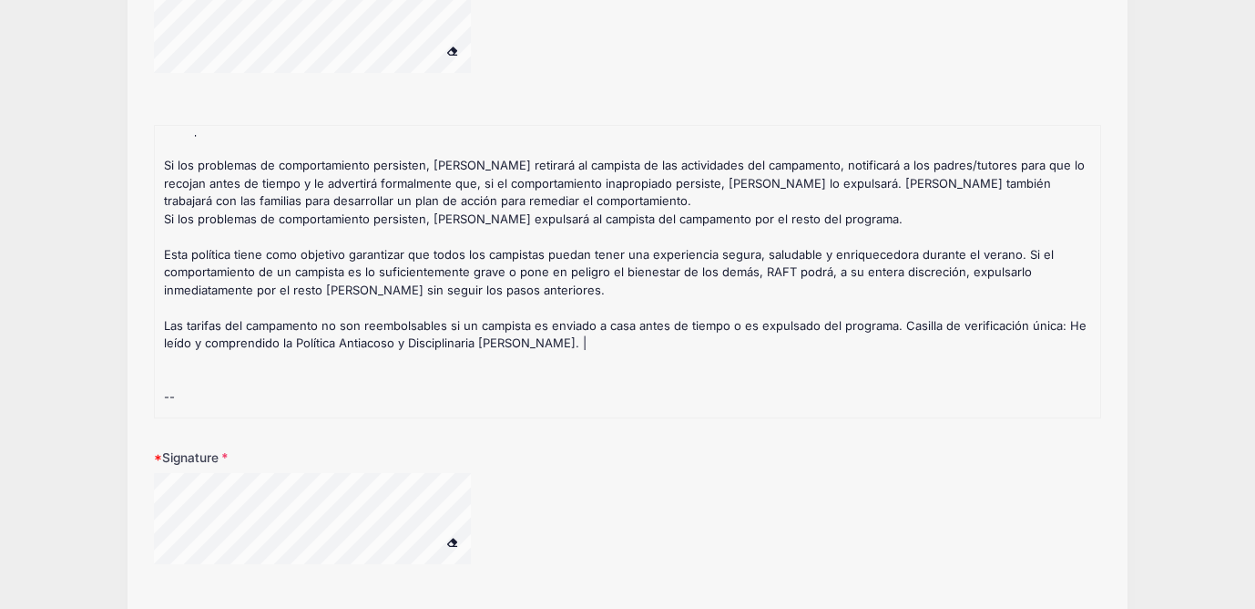
scroll to position [2658, 0]
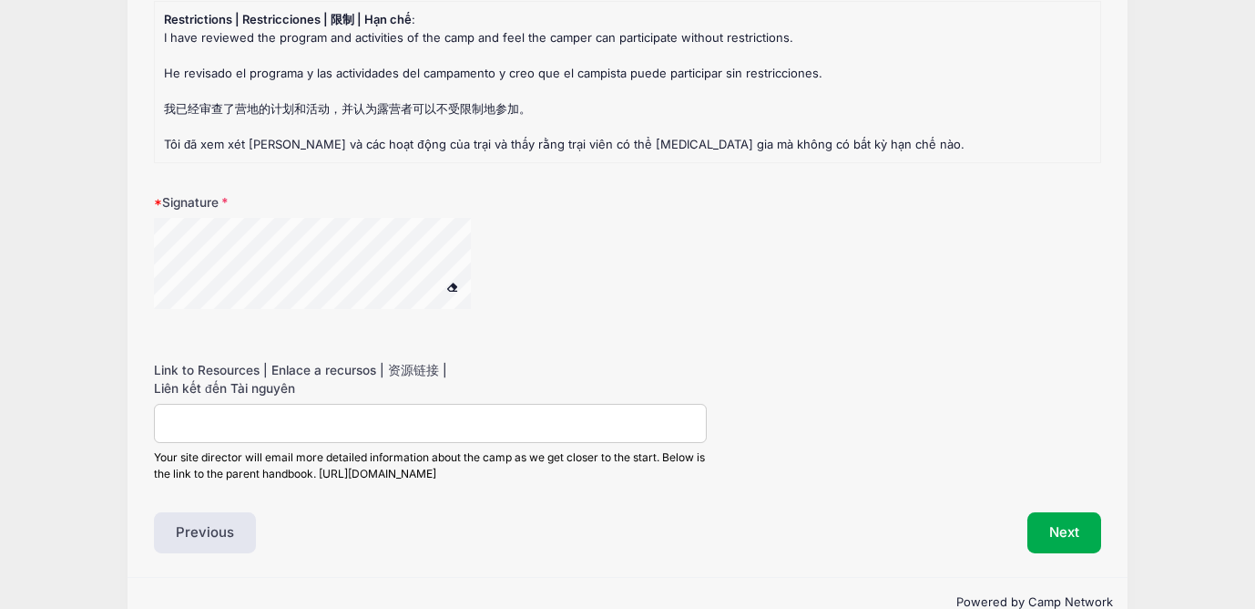
scroll to position [3202, 0]
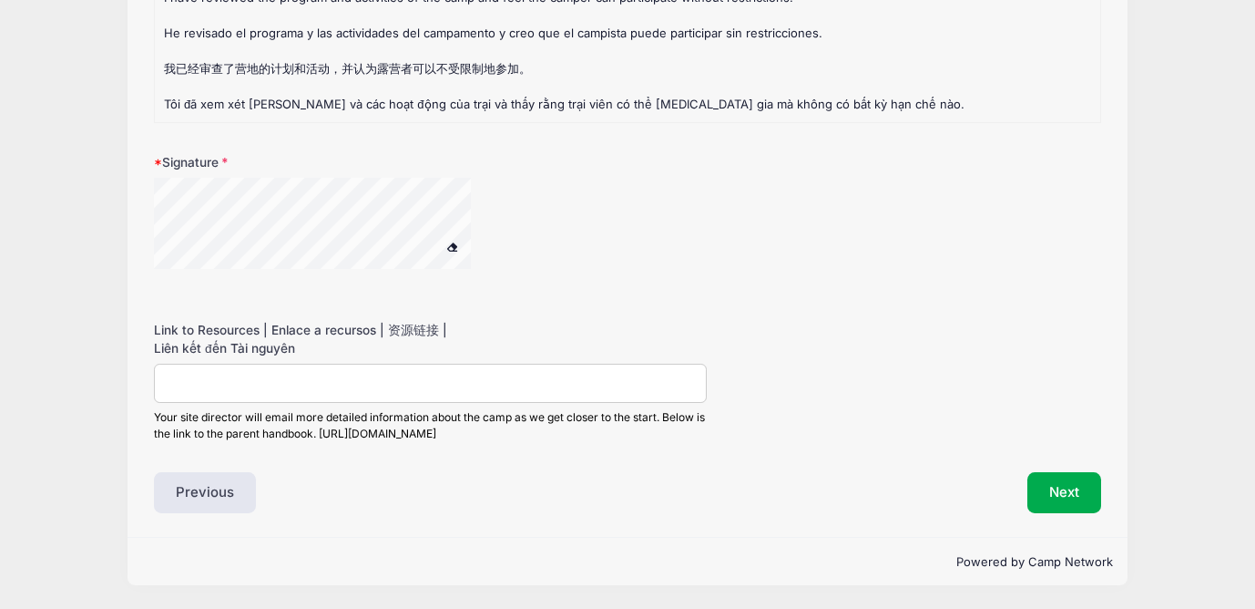
type textarea "Jenny Saw (408) 923-8522"
click at [1072, 497] on button "Next" at bounding box center [1065, 493] width 74 height 42
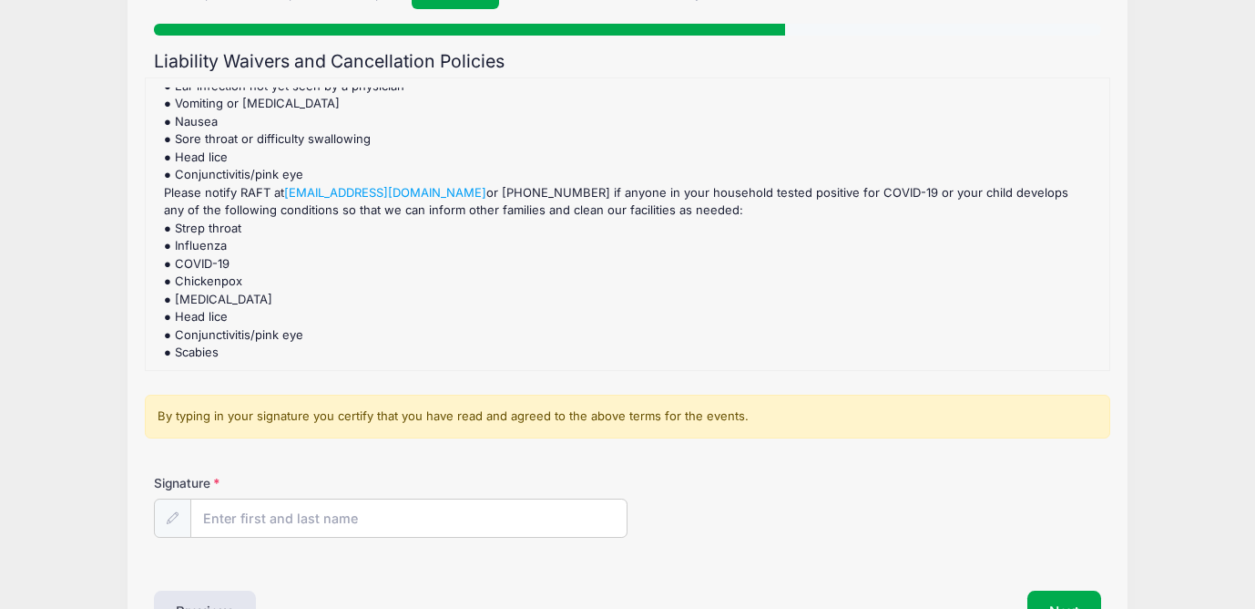
scroll to position [277, 0]
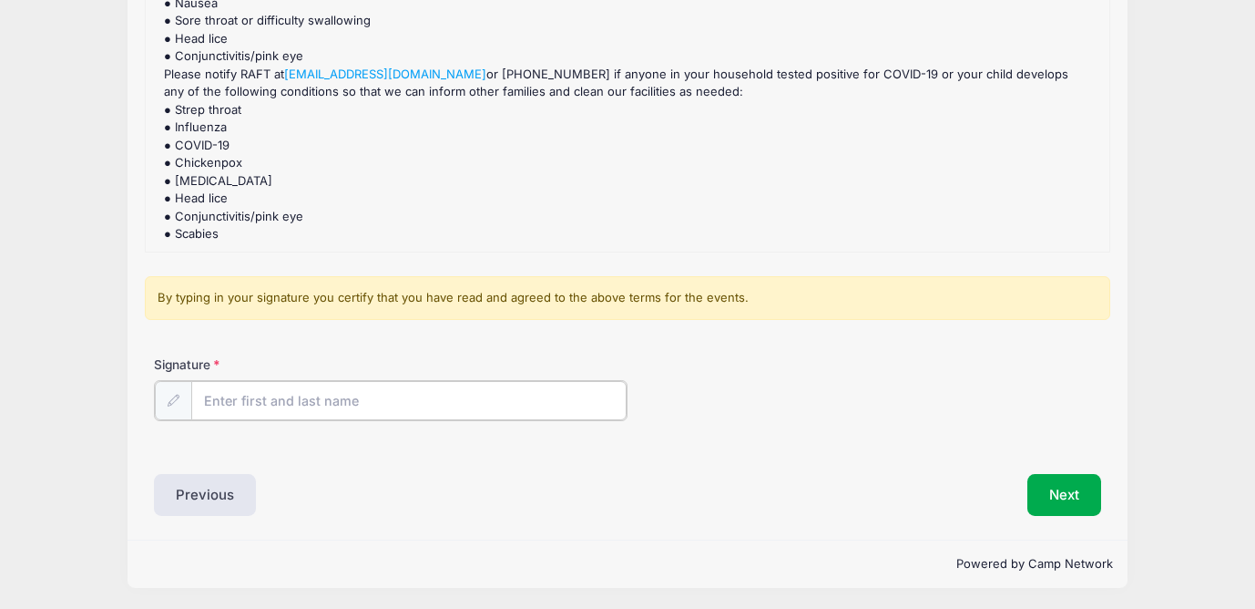
click at [425, 392] on input "Signature" at bounding box center [408, 400] width 435 height 39
type input "s"
type input "SH"
click at [1065, 488] on button "Next" at bounding box center [1065, 493] width 74 height 42
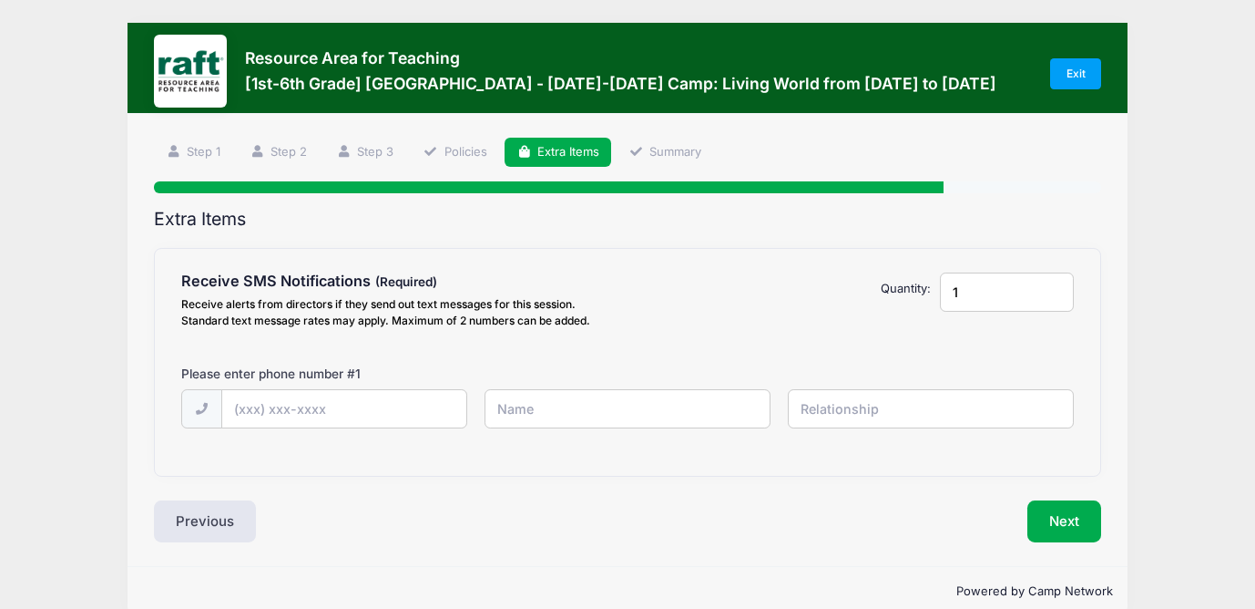
scroll to position [0, 0]
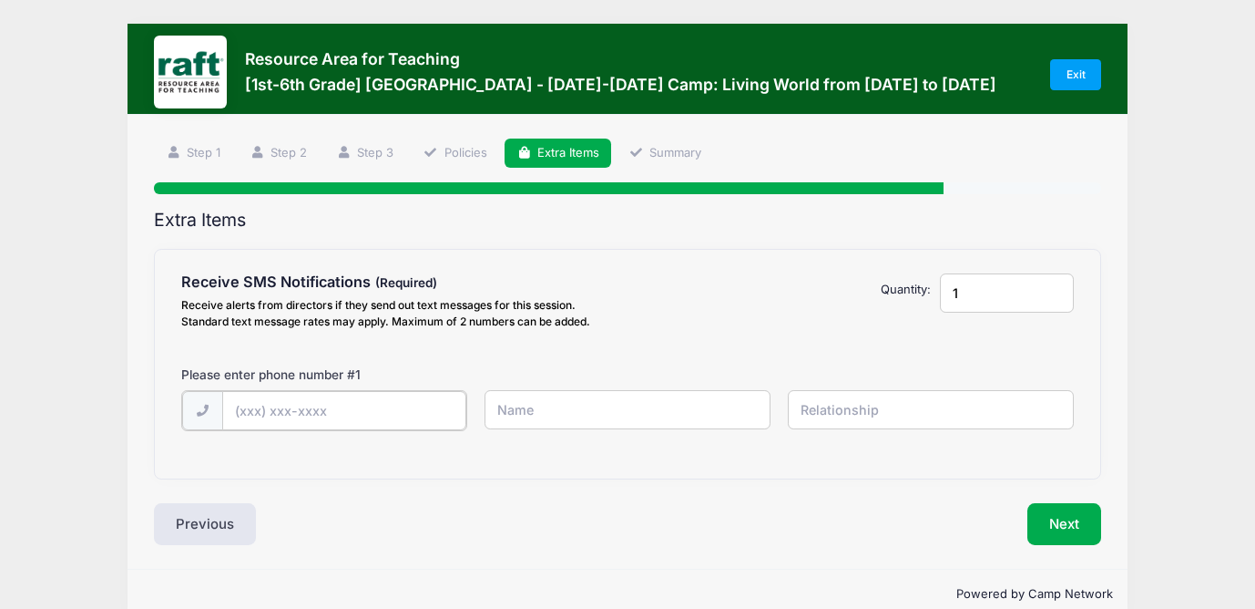
click at [320, 414] on input "text" at bounding box center [344, 410] width 244 height 39
type input "(408) 802-4397"
click at [1049, 529] on button "Next" at bounding box center [1065, 522] width 74 height 42
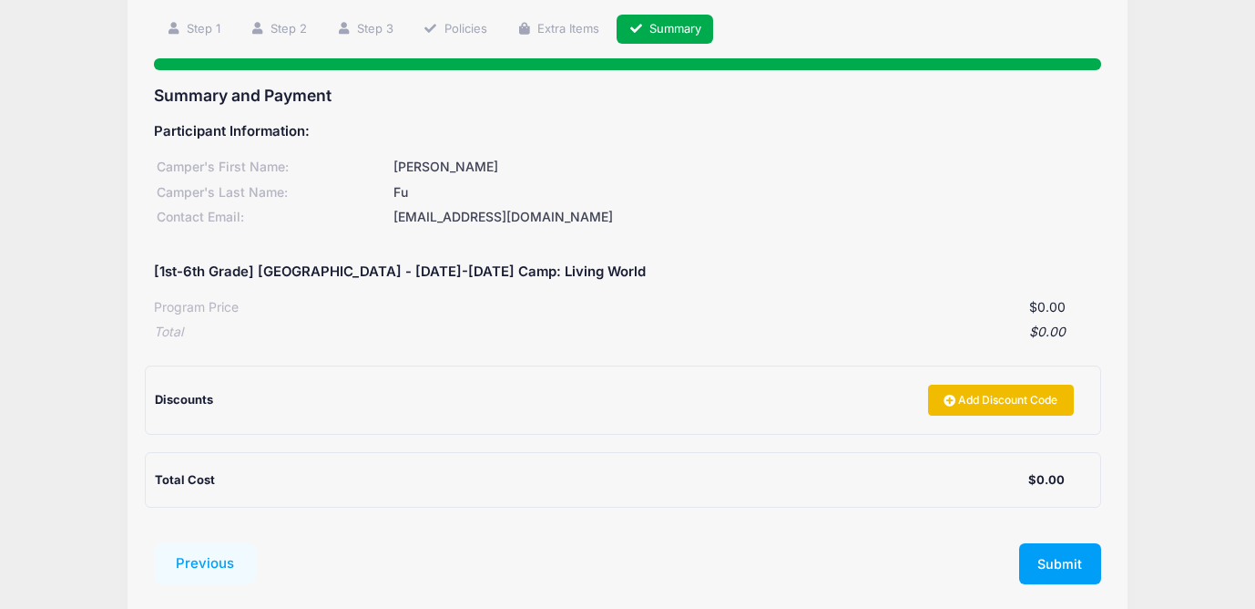
scroll to position [207, 0]
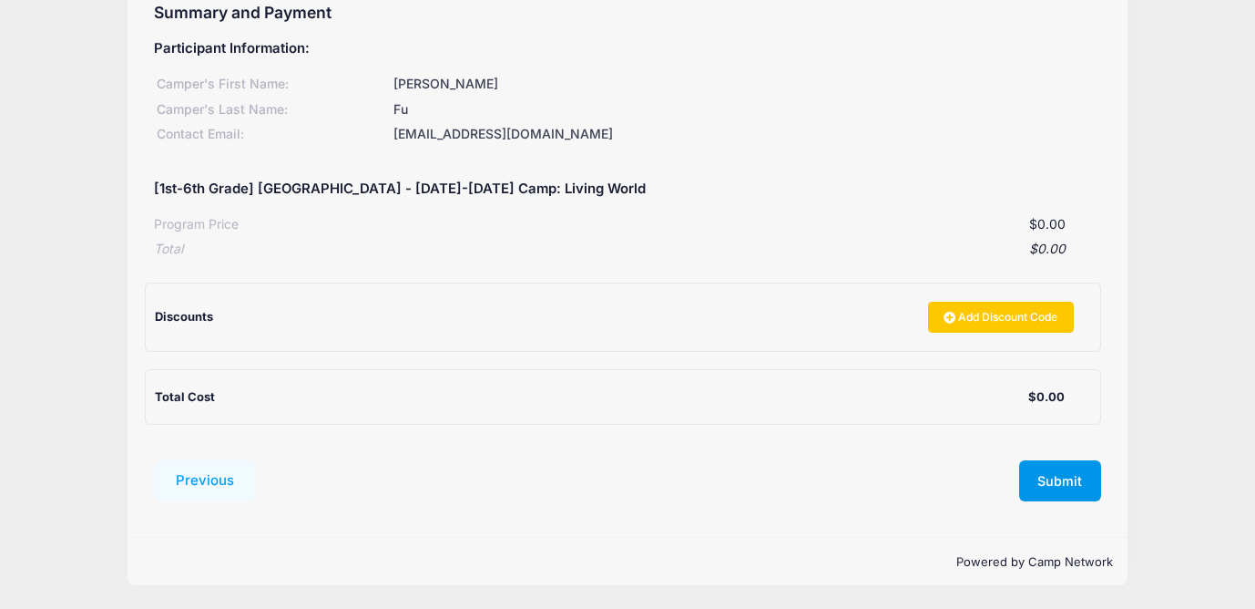
click at [1058, 476] on button "Submit" at bounding box center [1060, 481] width 82 height 42
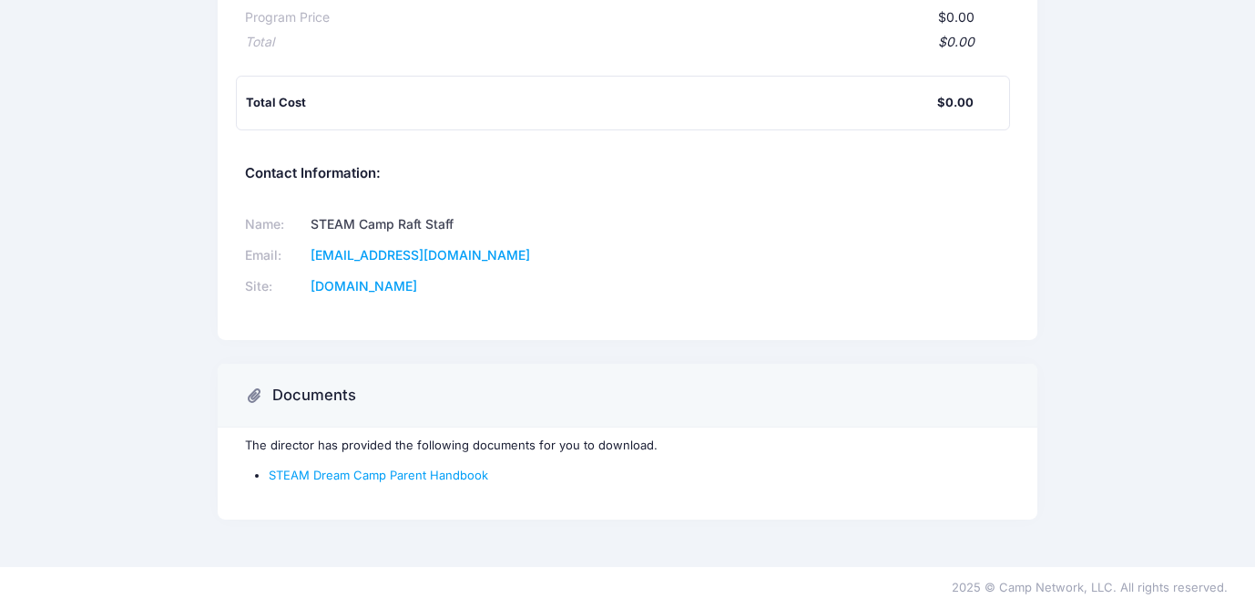
scroll to position [453, 0]
